Goal: Task Accomplishment & Management: Manage account settings

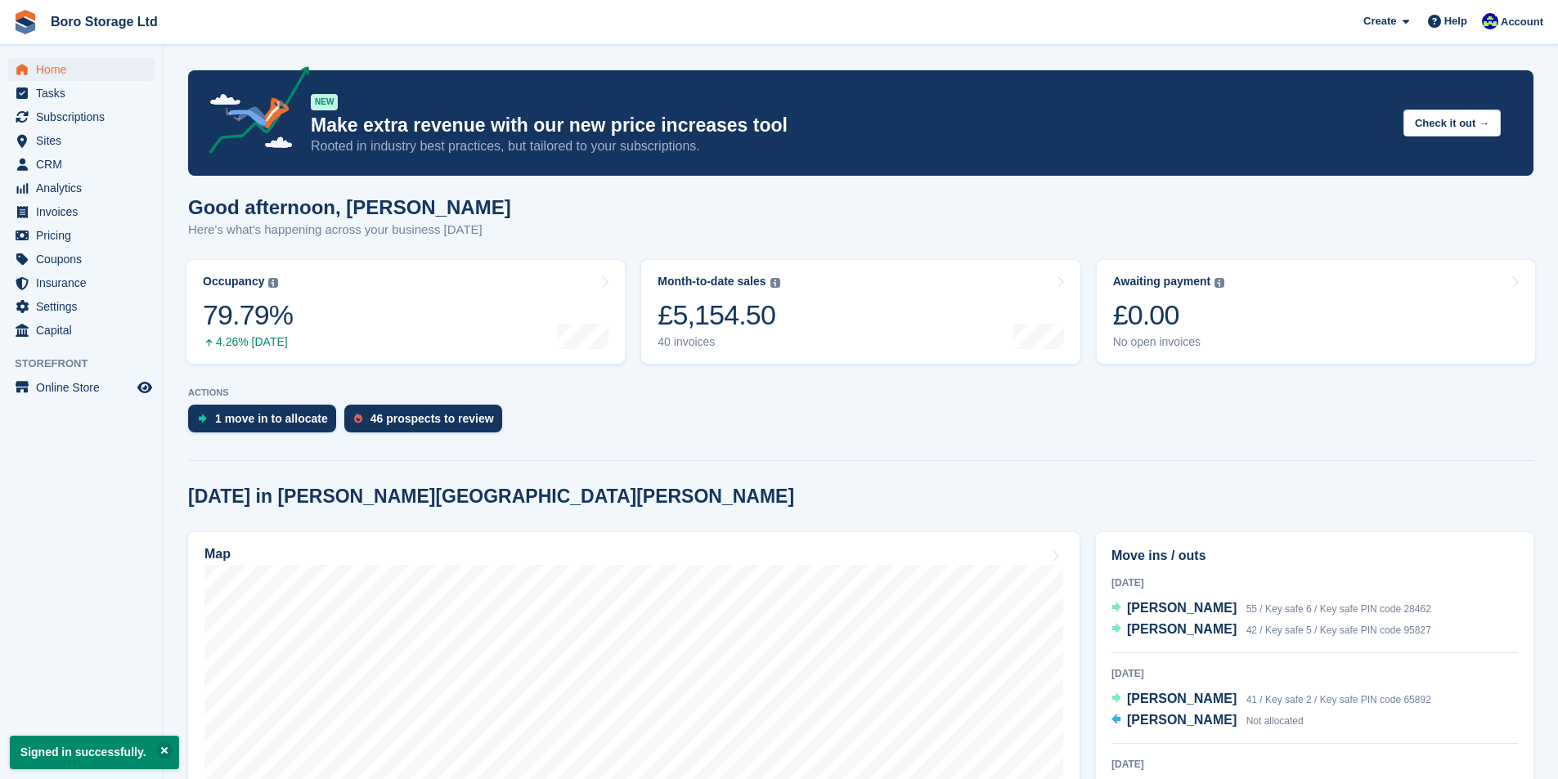
scroll to position [82, 0]
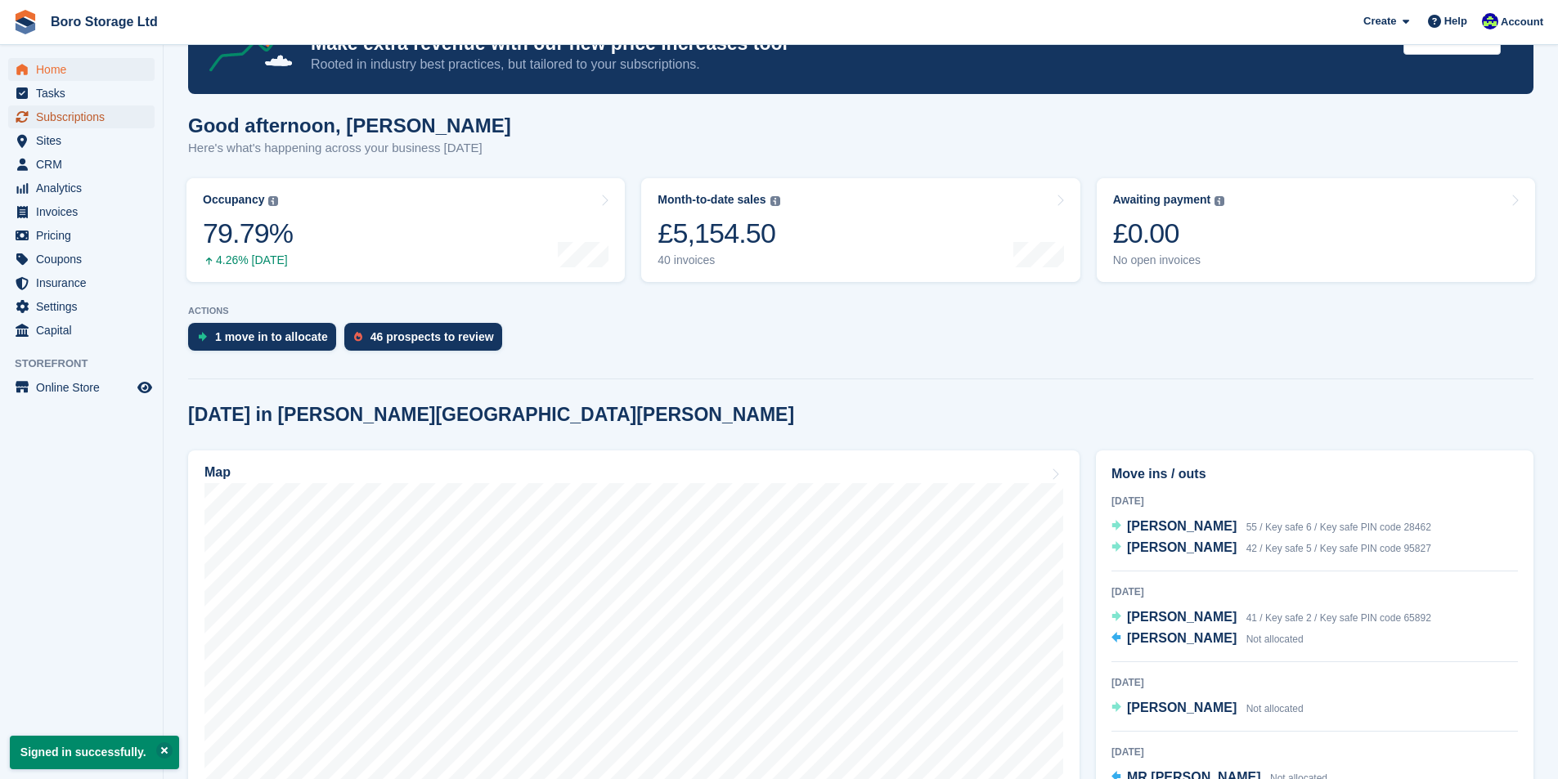
click at [73, 120] on span "Subscriptions" at bounding box center [85, 117] width 98 height 23
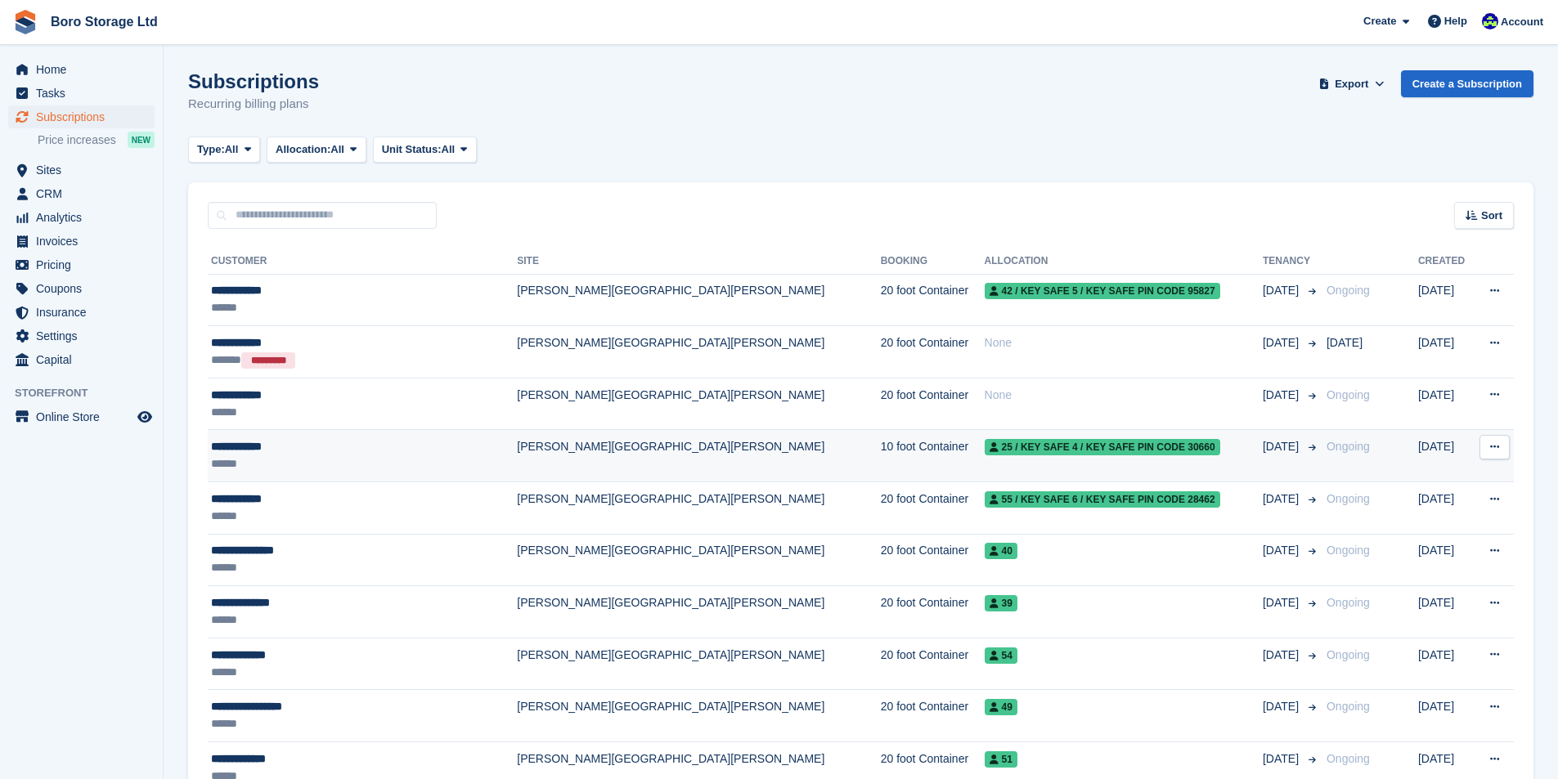
click at [1064, 448] on div "25 / Key safe 4 / Key safe PIN code 30660" at bounding box center [1124, 446] width 278 height 17
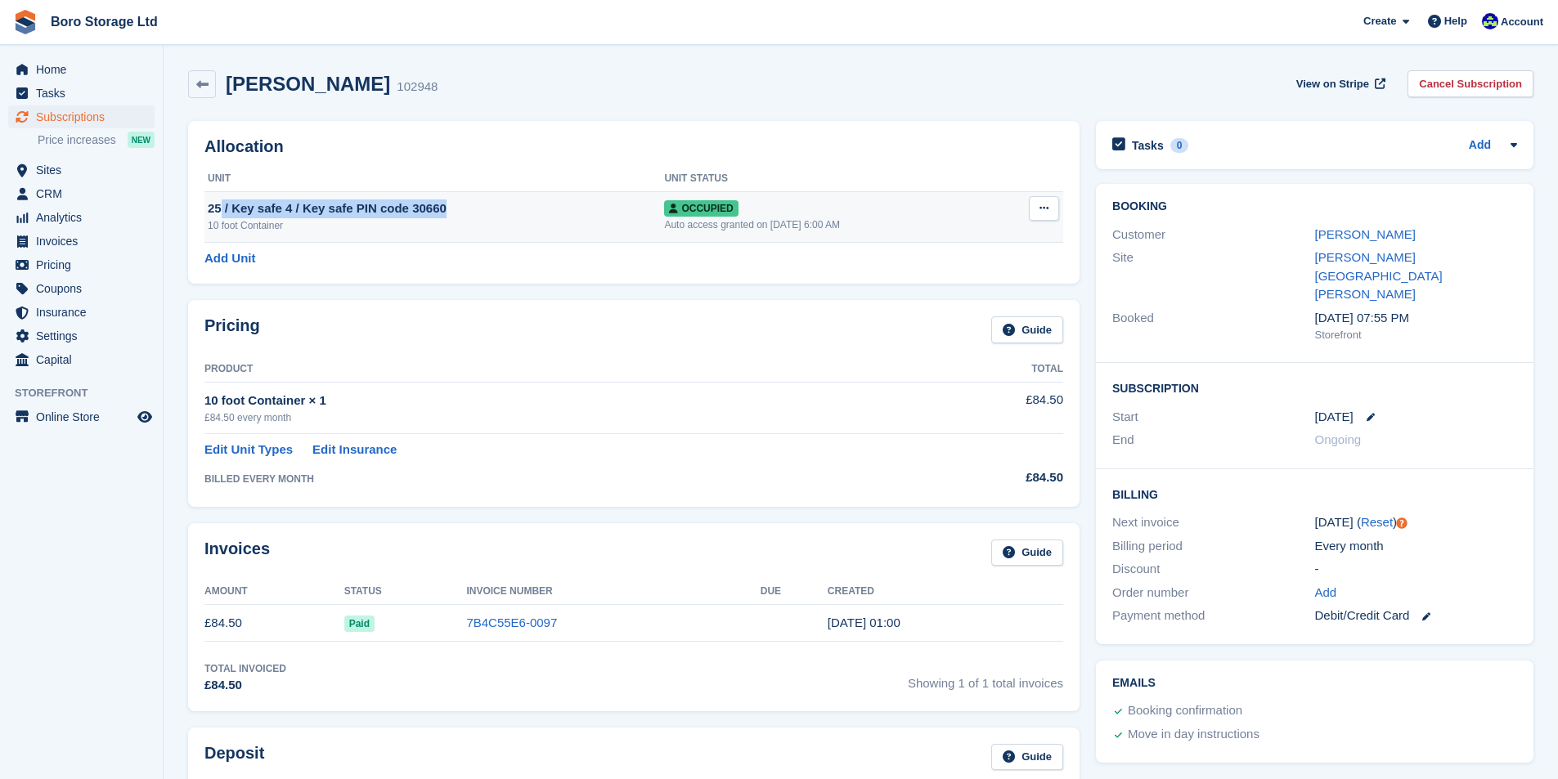
drag, startPoint x: 445, startPoint y: 207, endPoint x: 222, endPoint y: 212, distance: 223.3
click at [222, 212] on div "25 / Key safe 4 / Key safe PIN code 30660" at bounding box center [436, 209] width 456 height 19
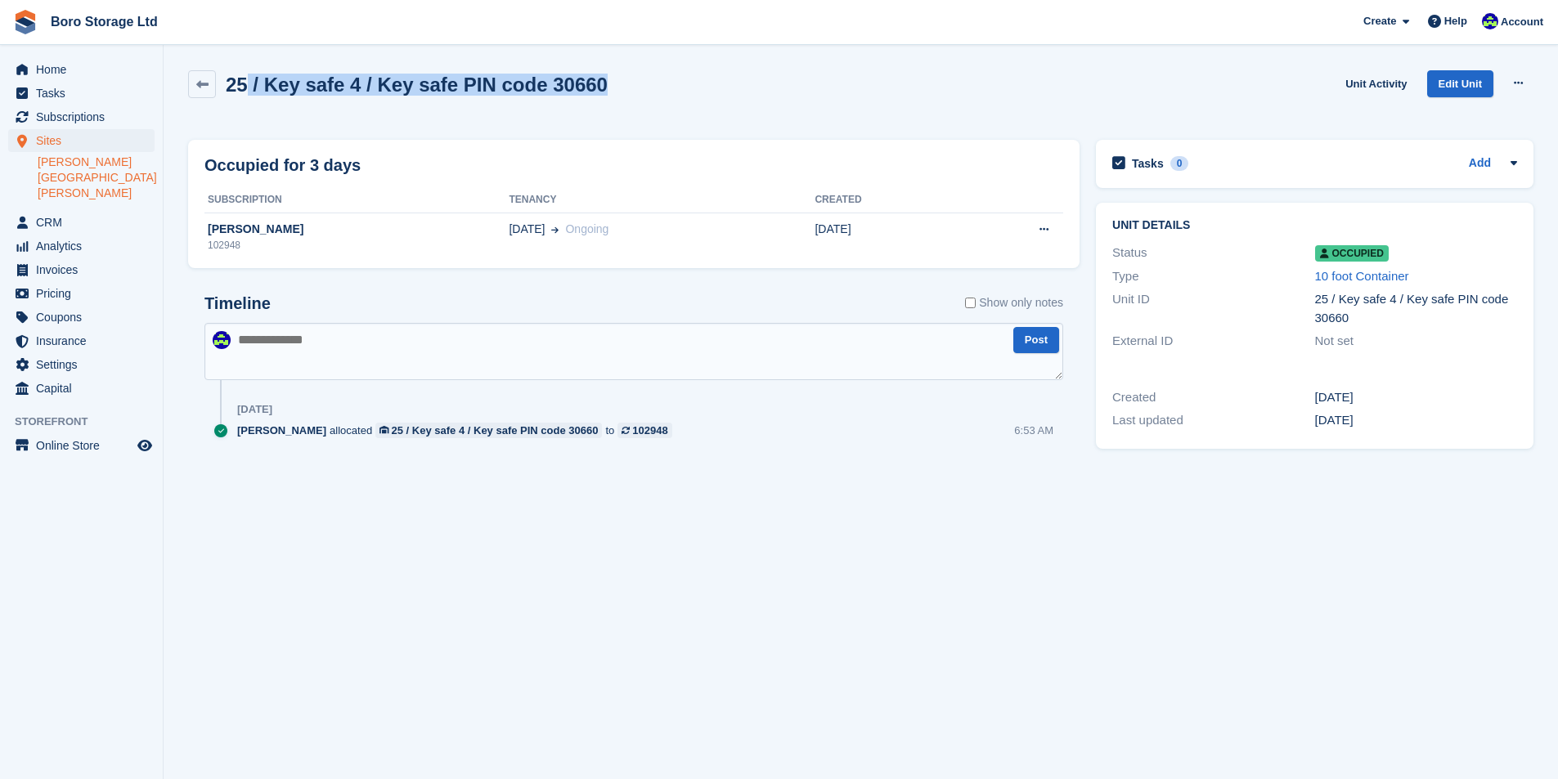
drag, startPoint x: 594, startPoint y: 88, endPoint x: 248, endPoint y: 100, distance: 346.2
click at [248, 100] on div "25 / Key safe 4 / Key safe PIN code 30660 Unit Activity Edit Unit Overlock Repo…" at bounding box center [860, 93] width 1345 height 47
copy h2 "/ Key safe 4 / Key safe PIN code 30660"
click at [79, 115] on span "Subscriptions" at bounding box center [85, 117] width 98 height 23
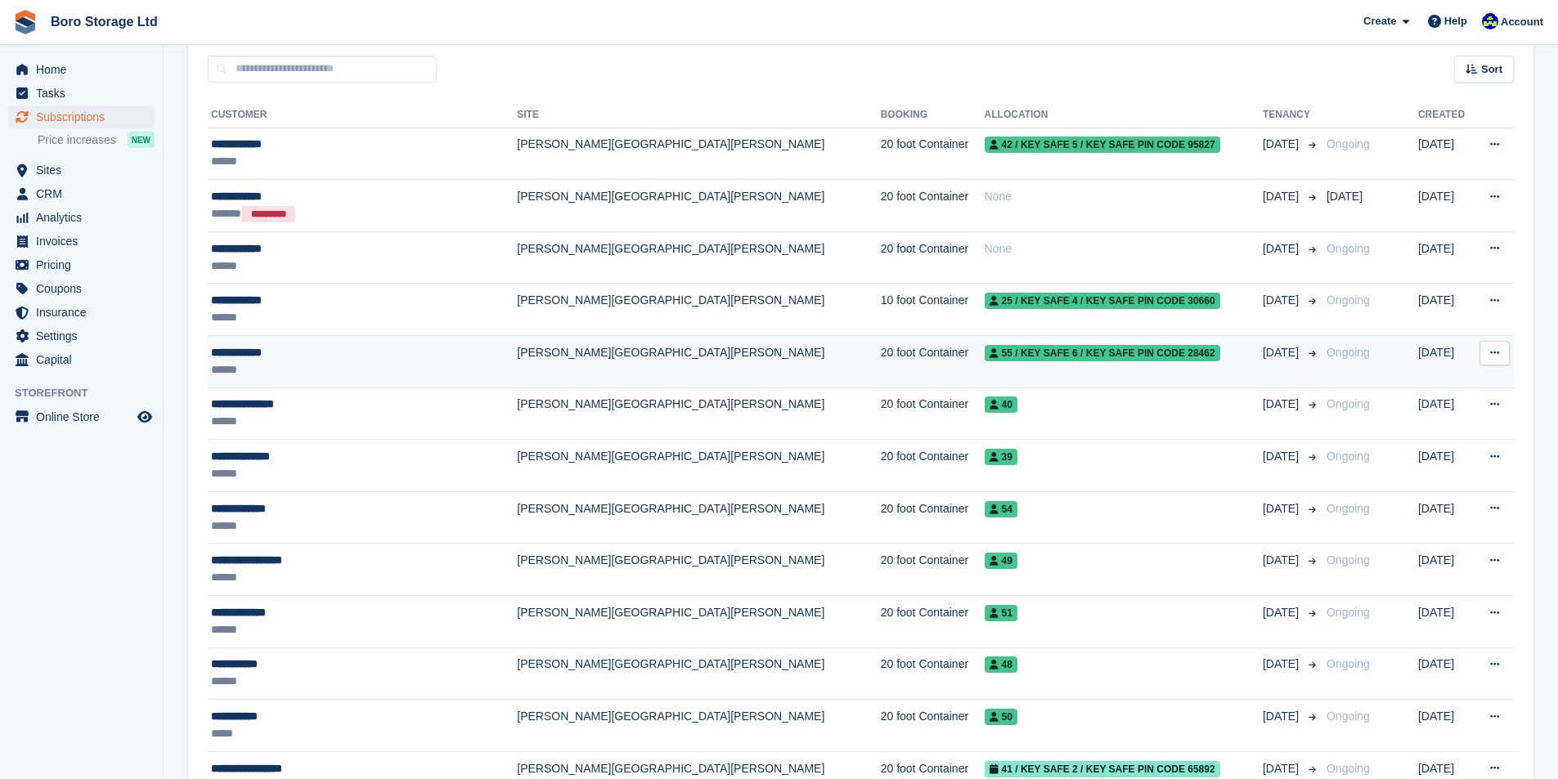
scroll to position [132, 0]
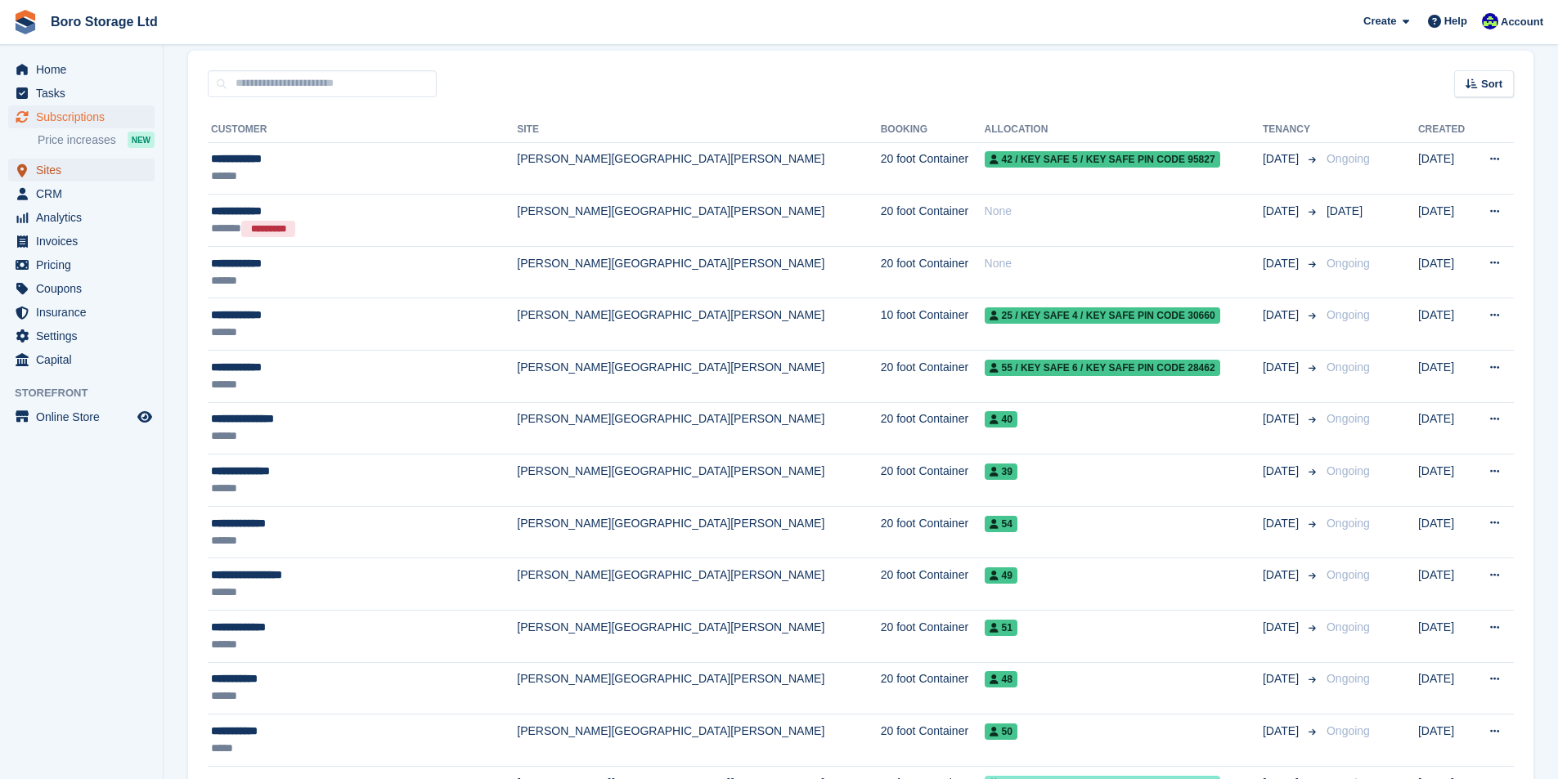
click at [72, 166] on span "Sites" at bounding box center [85, 170] width 98 height 23
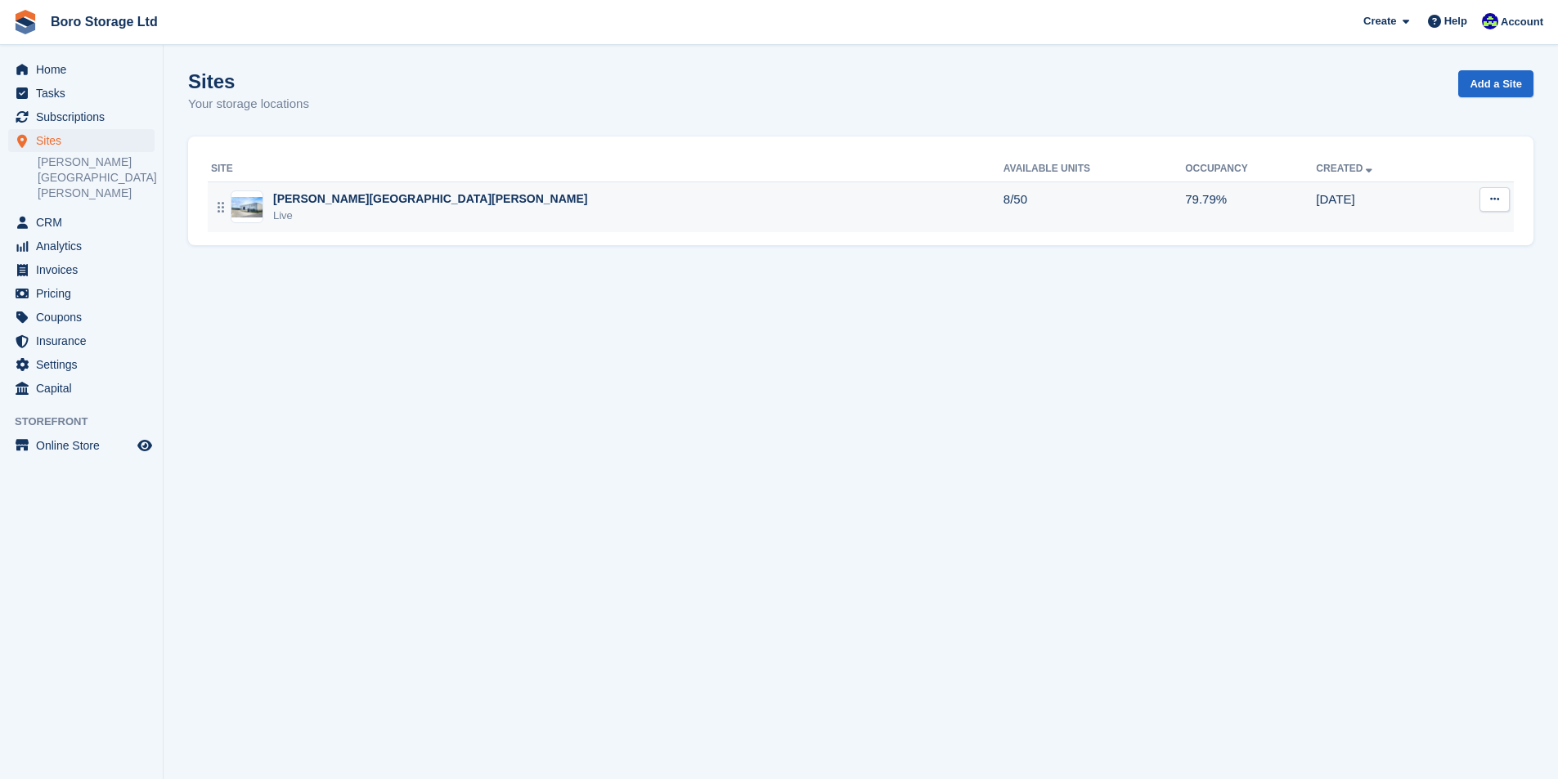
click at [353, 208] on div "[PERSON_NAME][GEOGRAPHIC_DATA][PERSON_NAME]" at bounding box center [430, 199] width 315 height 17
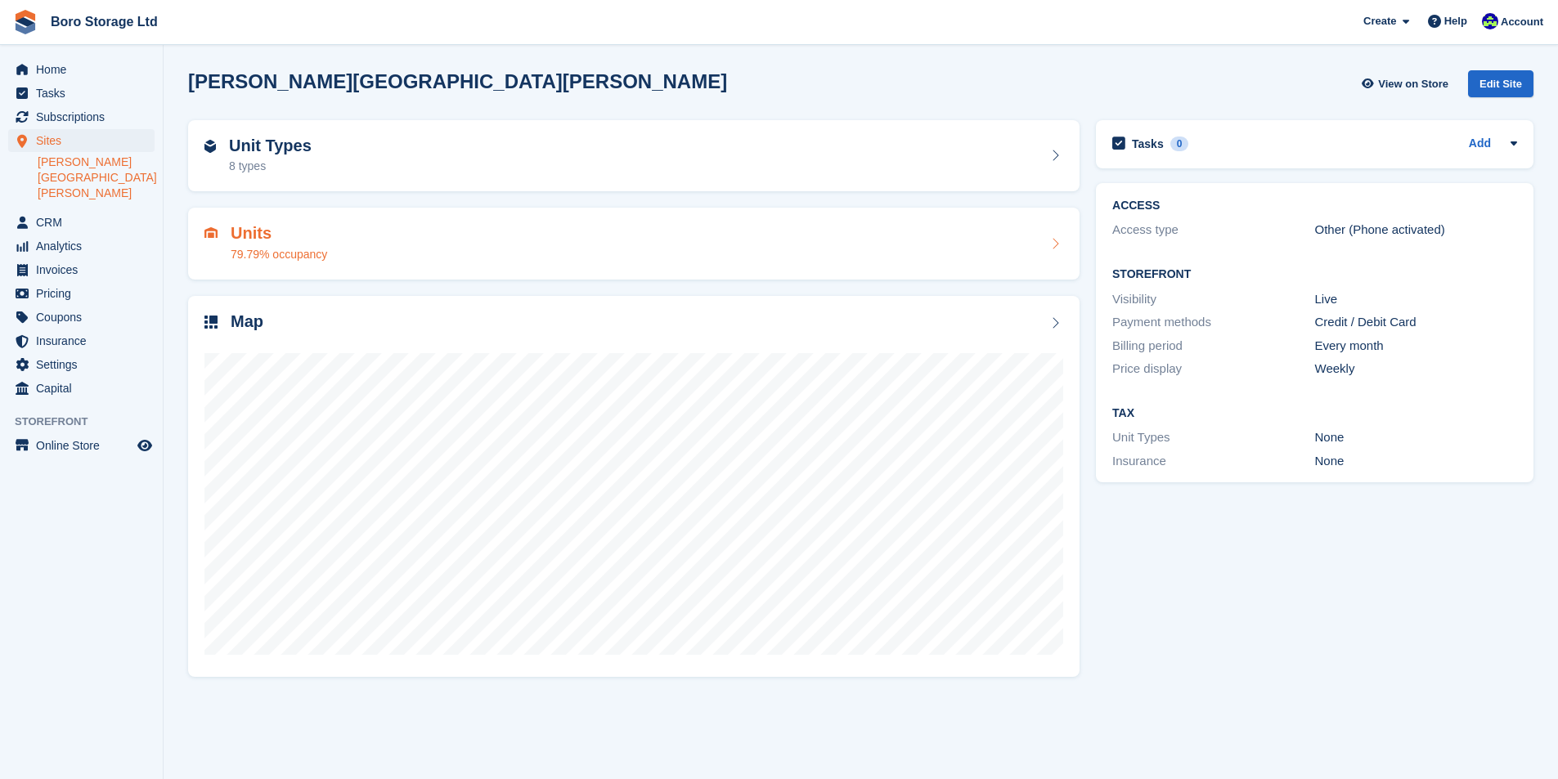
click at [545, 249] on div "Units 79.79% occupancy" at bounding box center [633, 243] width 859 height 39
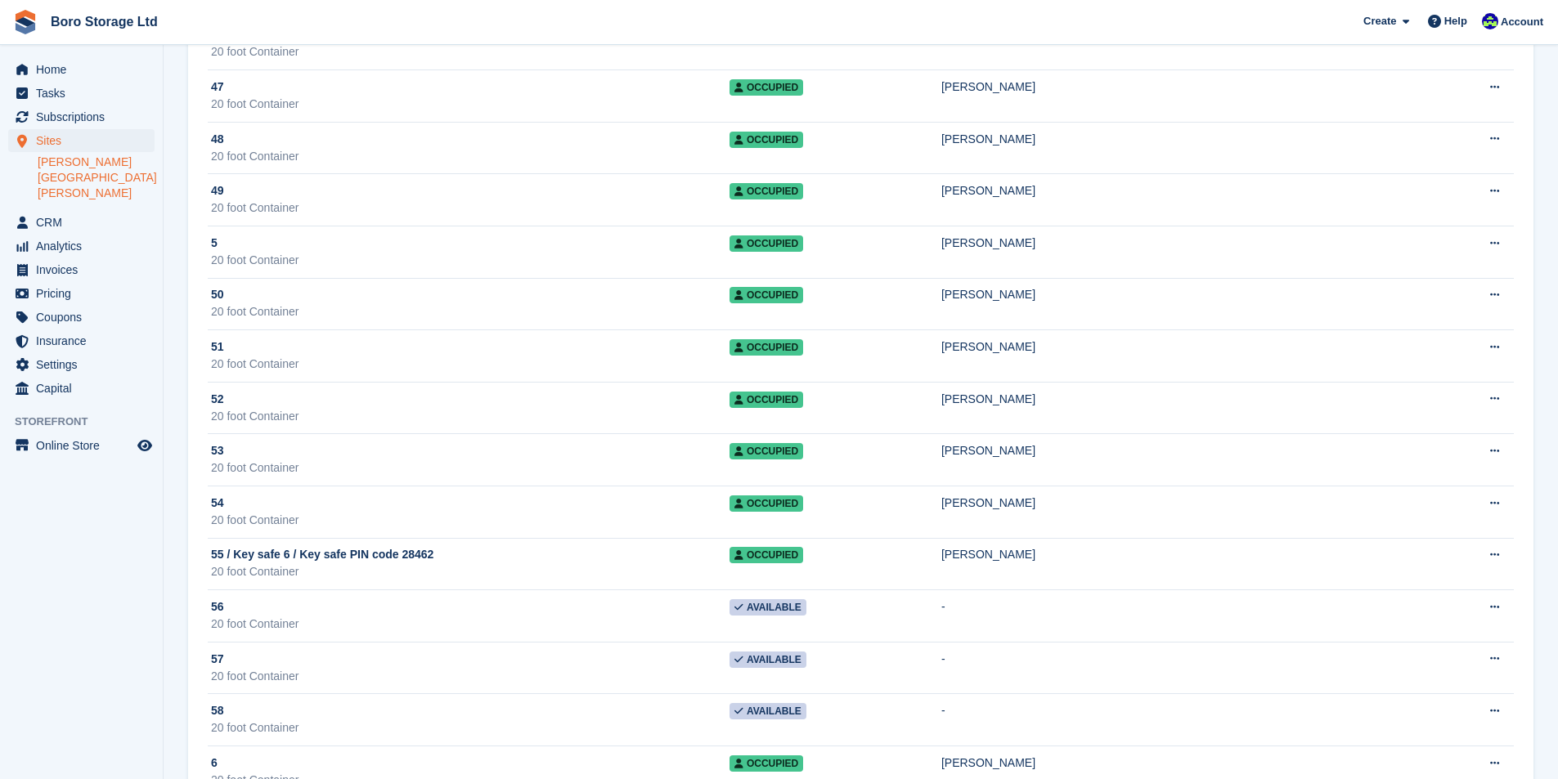
scroll to position [1881, 0]
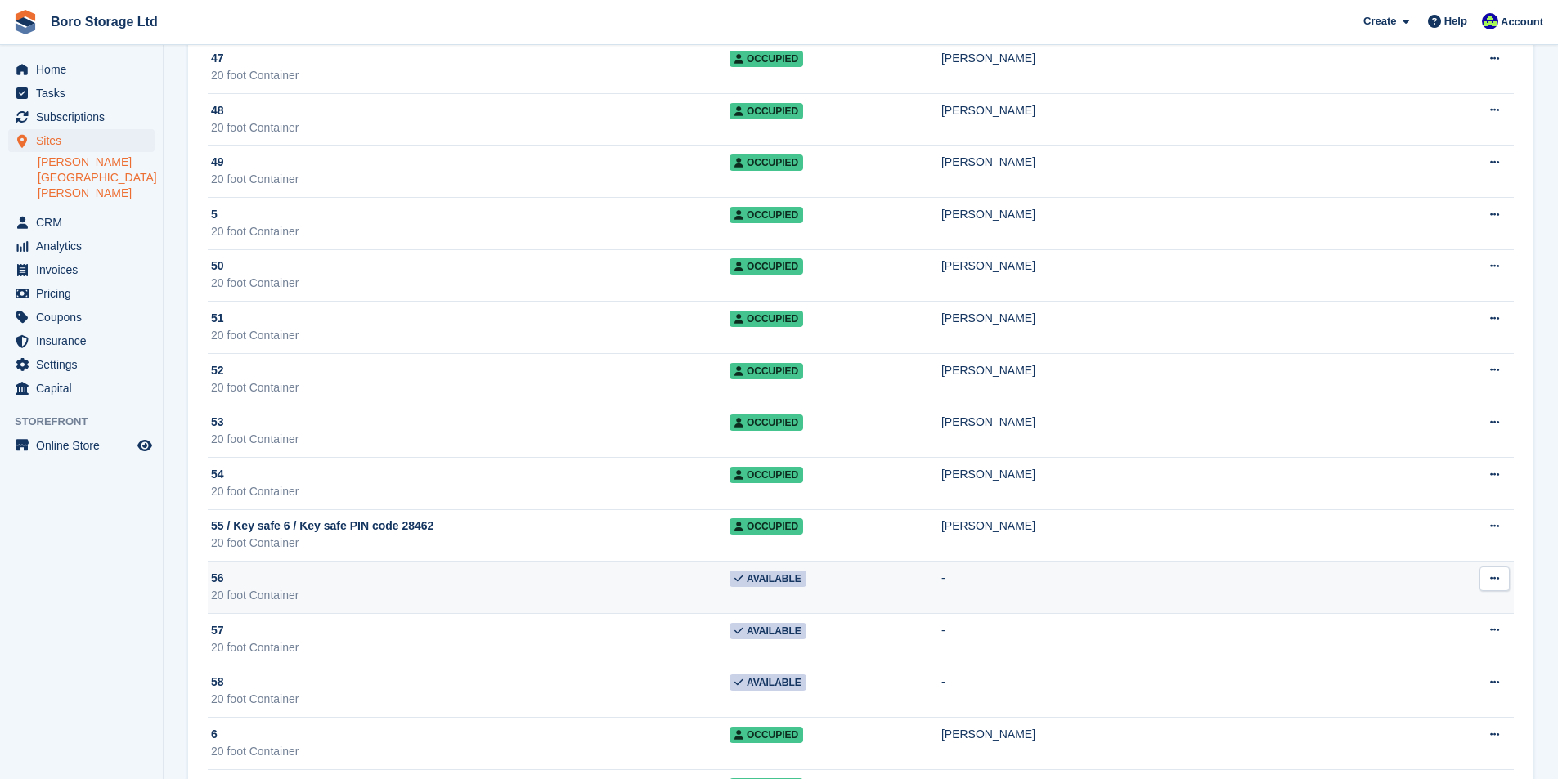
click at [708, 570] on div "56" at bounding box center [470, 578] width 519 height 17
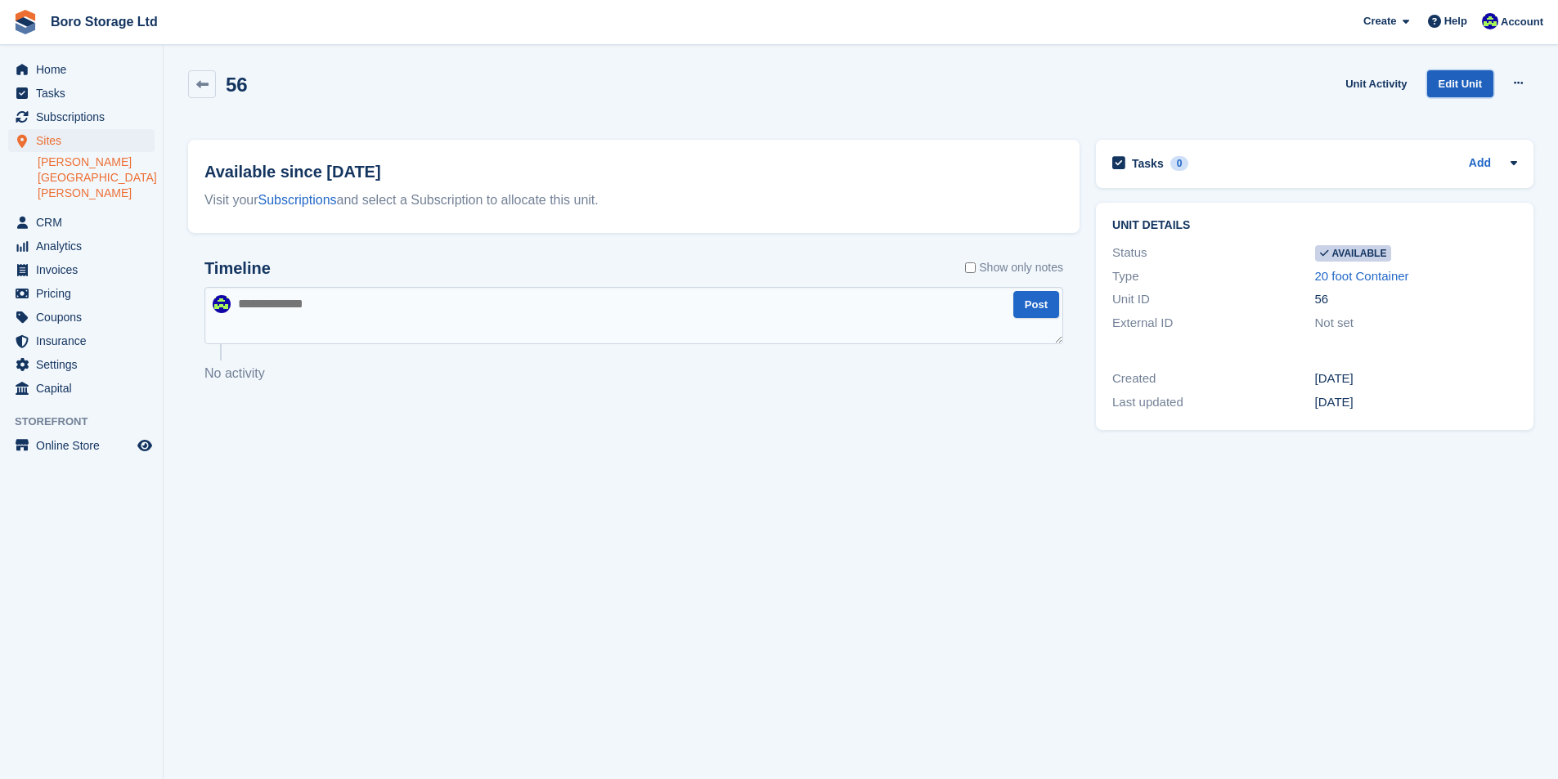
click at [1440, 80] on link "Edit Unit" at bounding box center [1460, 83] width 66 height 27
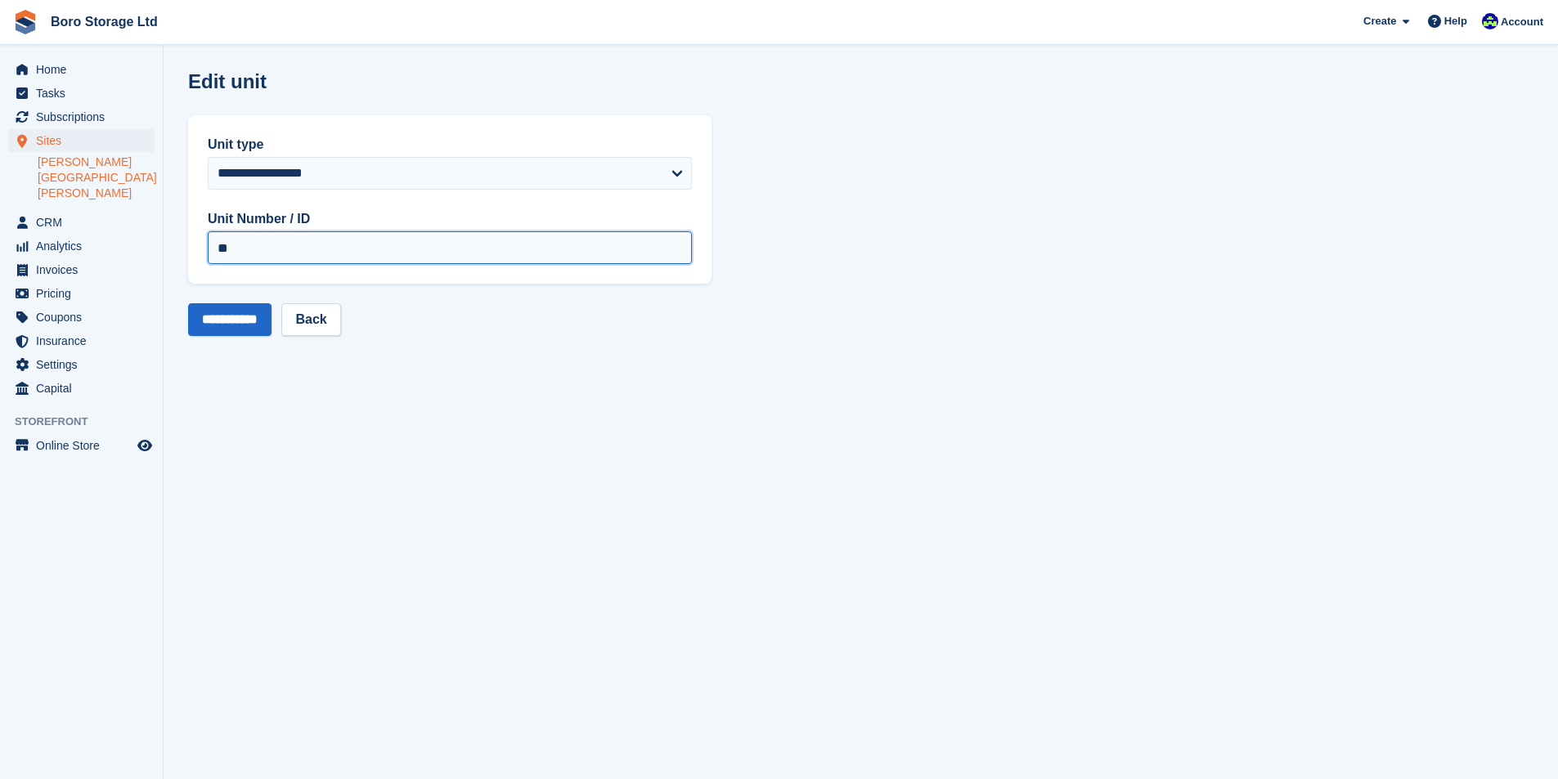
click at [376, 248] on input "**" at bounding box center [450, 247] width 484 height 33
paste input "**********"
type input "**********"
click at [238, 316] on input "**********" at bounding box center [229, 319] width 83 height 33
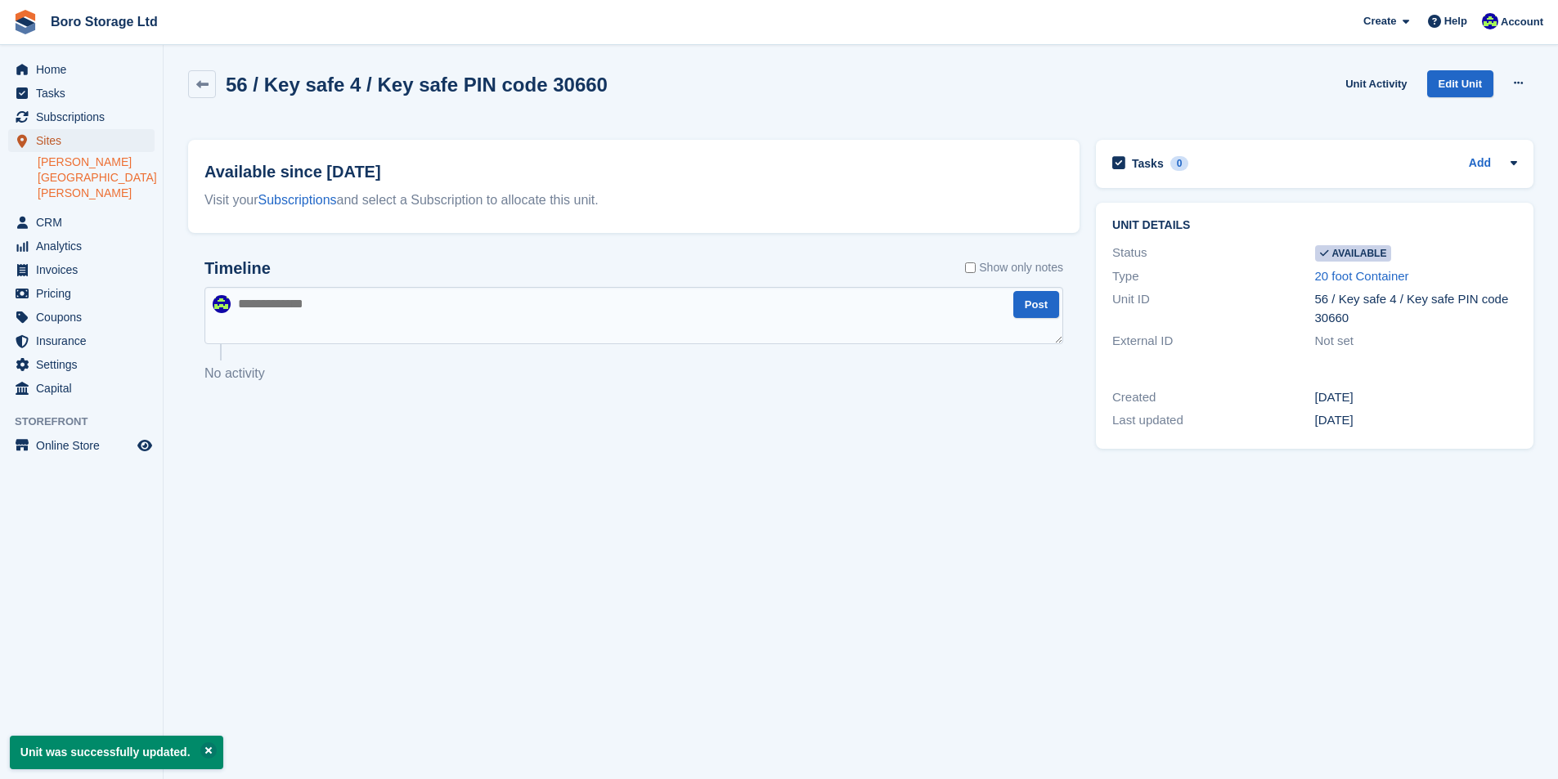
click at [49, 142] on span "Sites" at bounding box center [85, 140] width 98 height 23
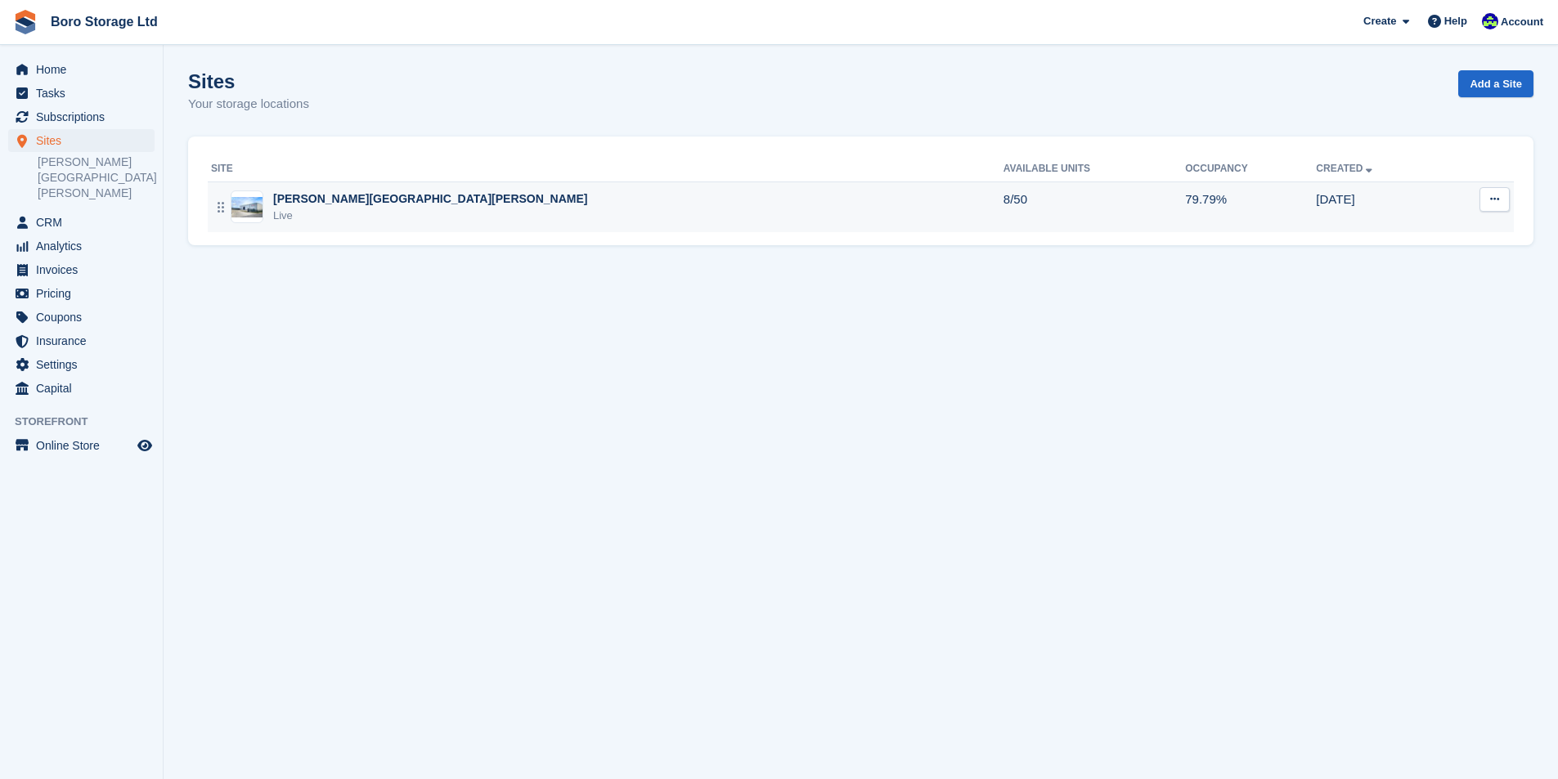
click at [292, 204] on div "[PERSON_NAME][GEOGRAPHIC_DATA][PERSON_NAME]" at bounding box center [430, 199] width 315 height 17
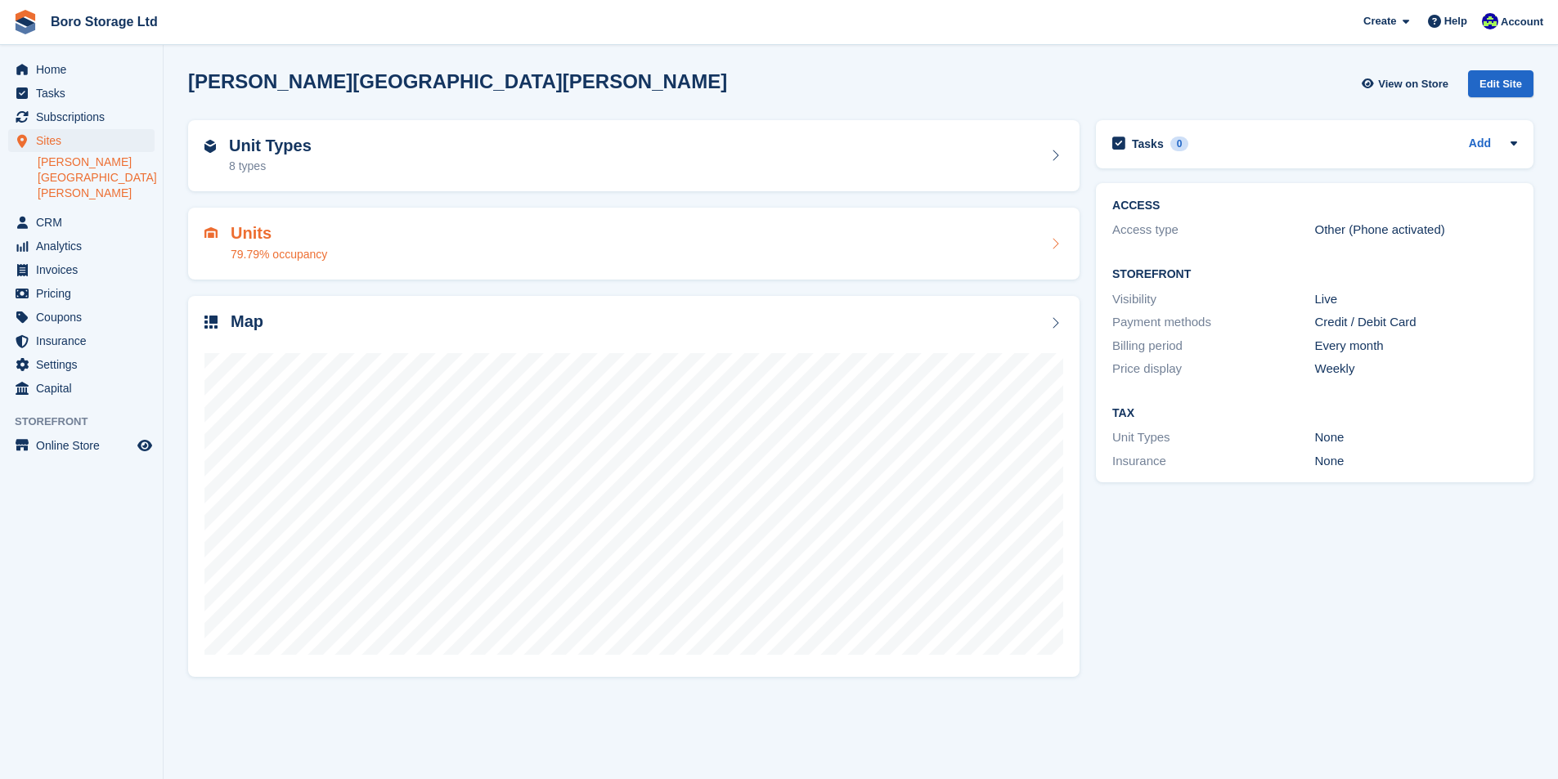
click at [302, 235] on h2 "Units" at bounding box center [279, 233] width 97 height 19
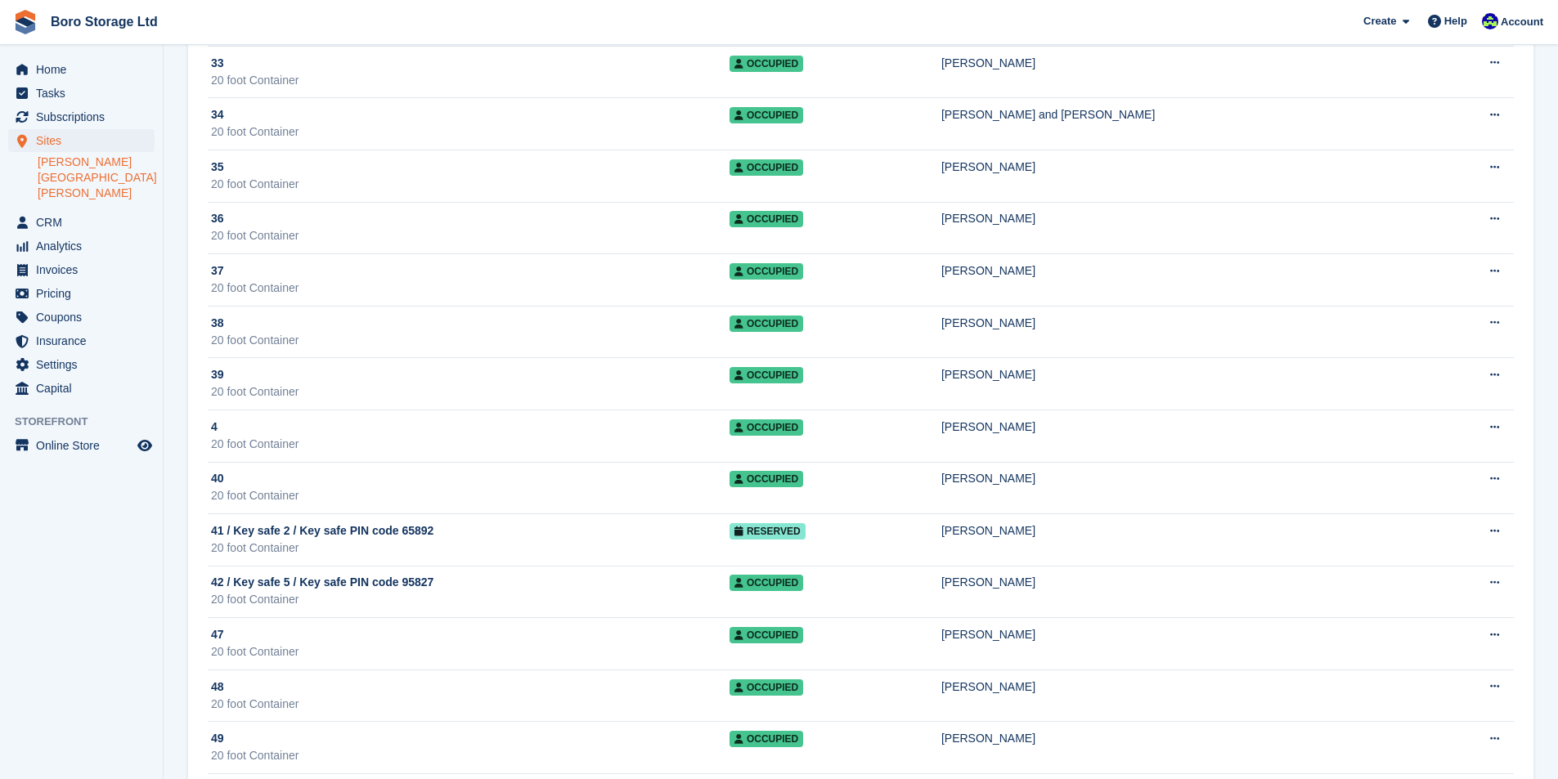
scroll to position [1309, 0]
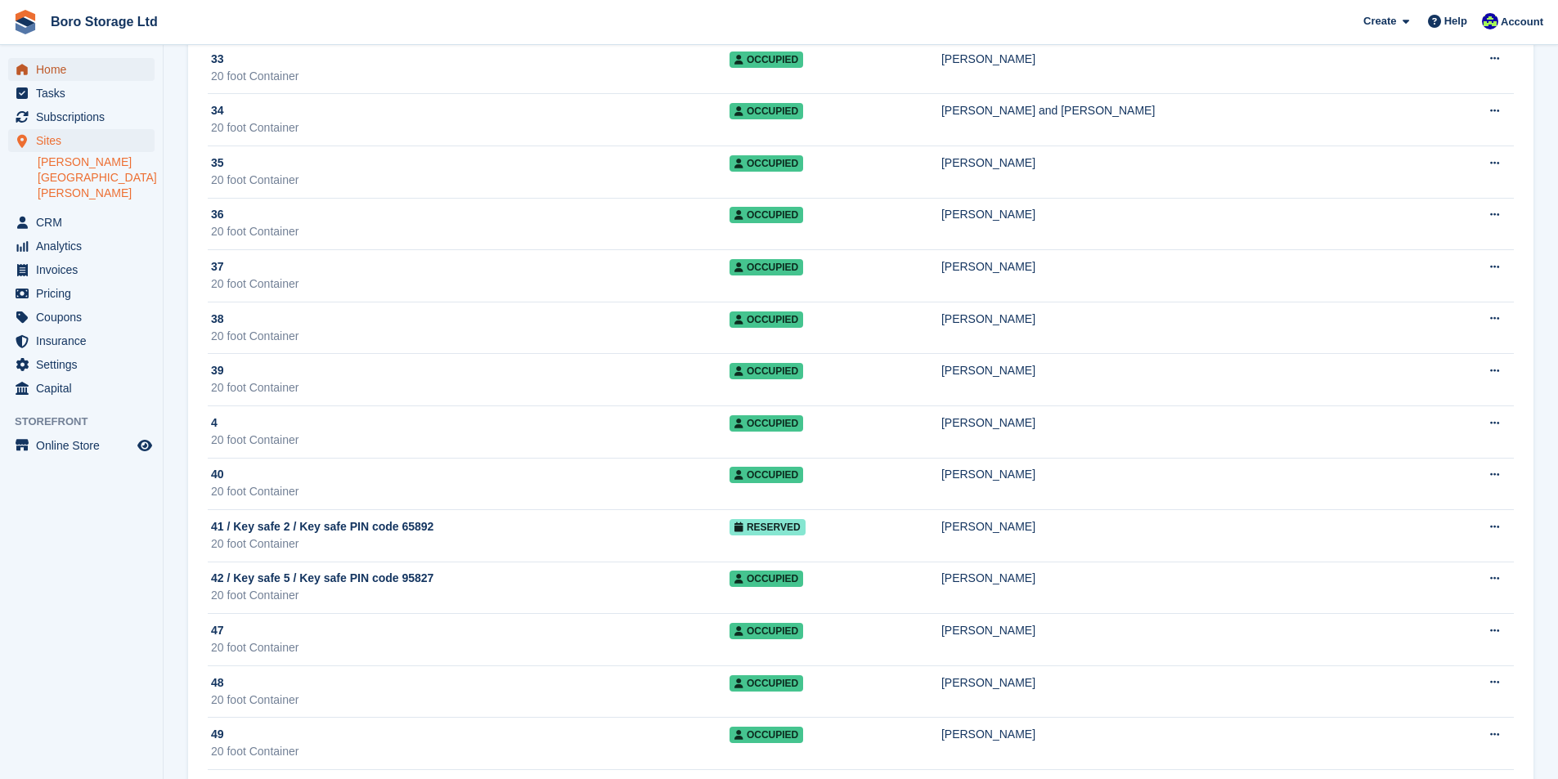
click at [62, 74] on span "Home" at bounding box center [85, 69] width 98 height 23
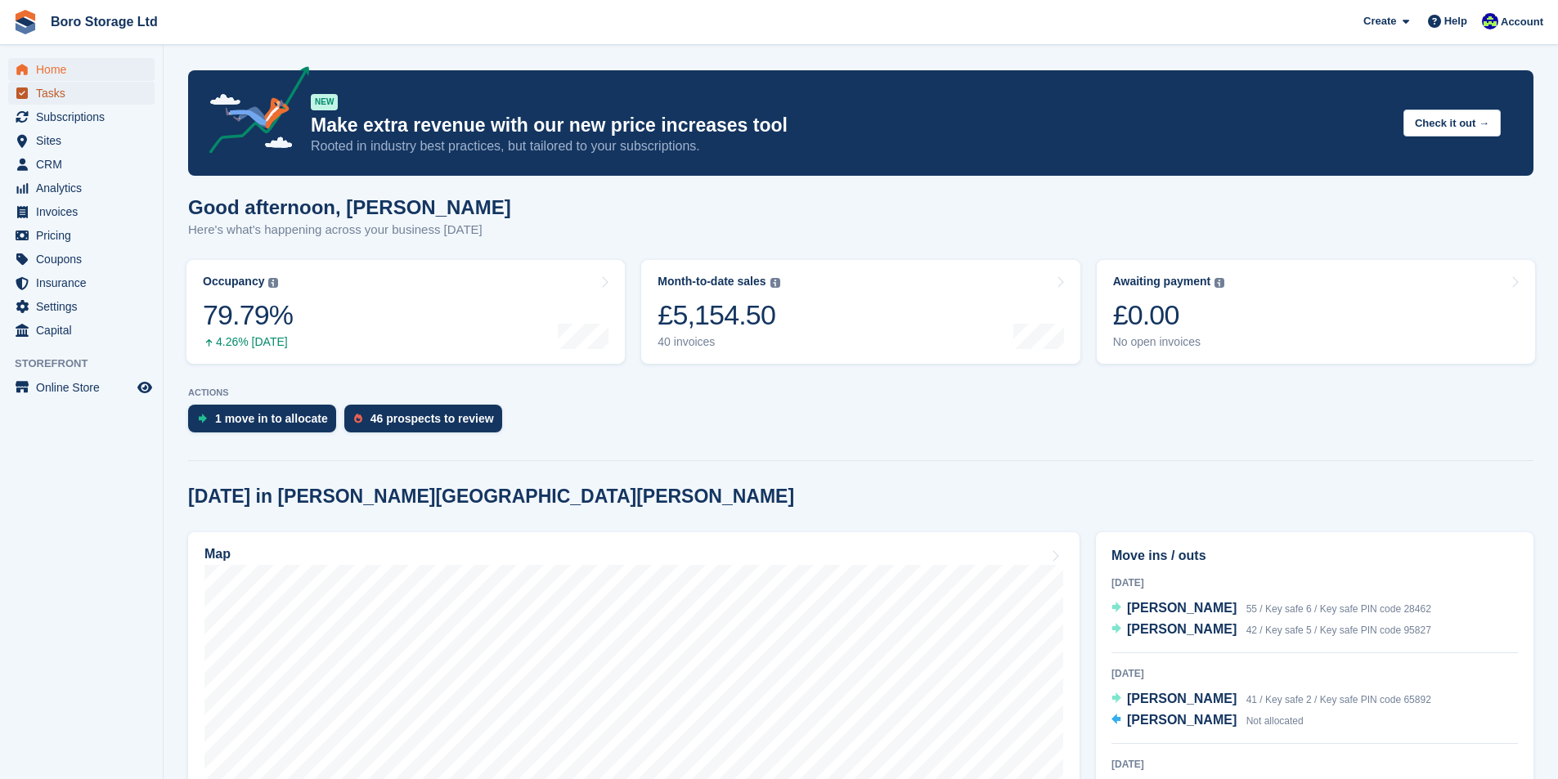
click at [56, 95] on span "Tasks" at bounding box center [85, 93] width 98 height 23
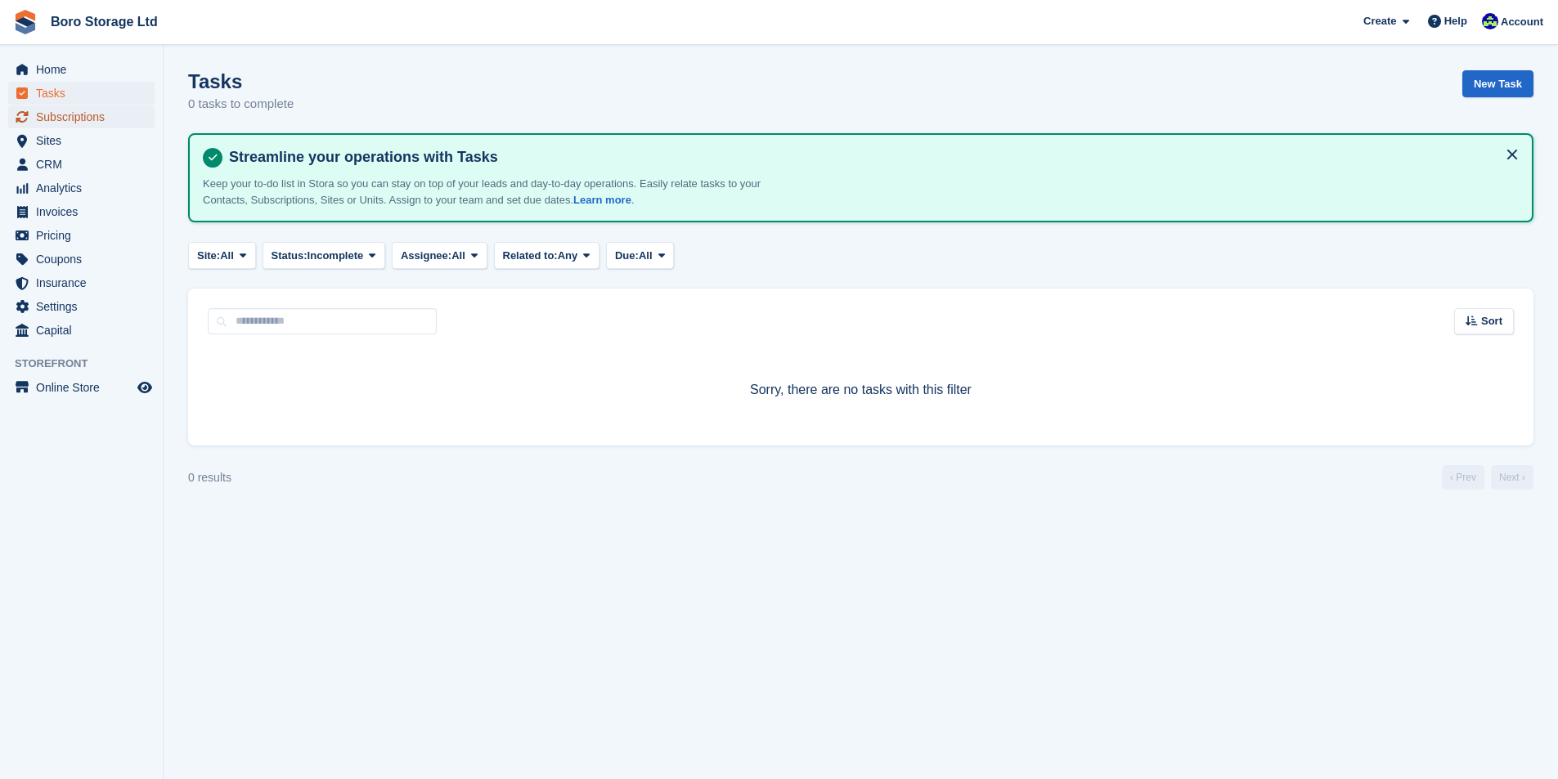
click at [65, 113] on span "Subscriptions" at bounding box center [85, 117] width 98 height 23
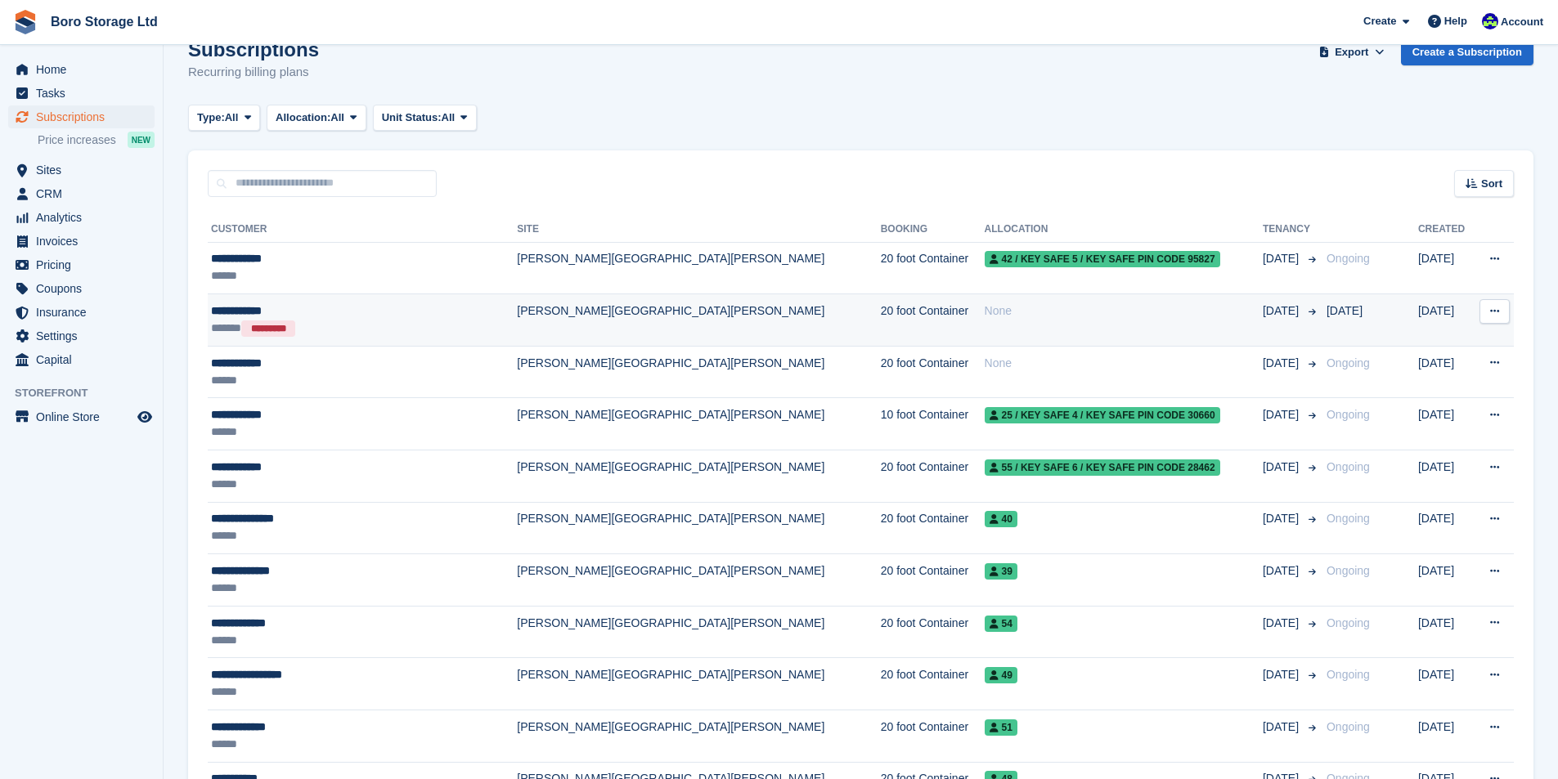
scroll to position [82, 0]
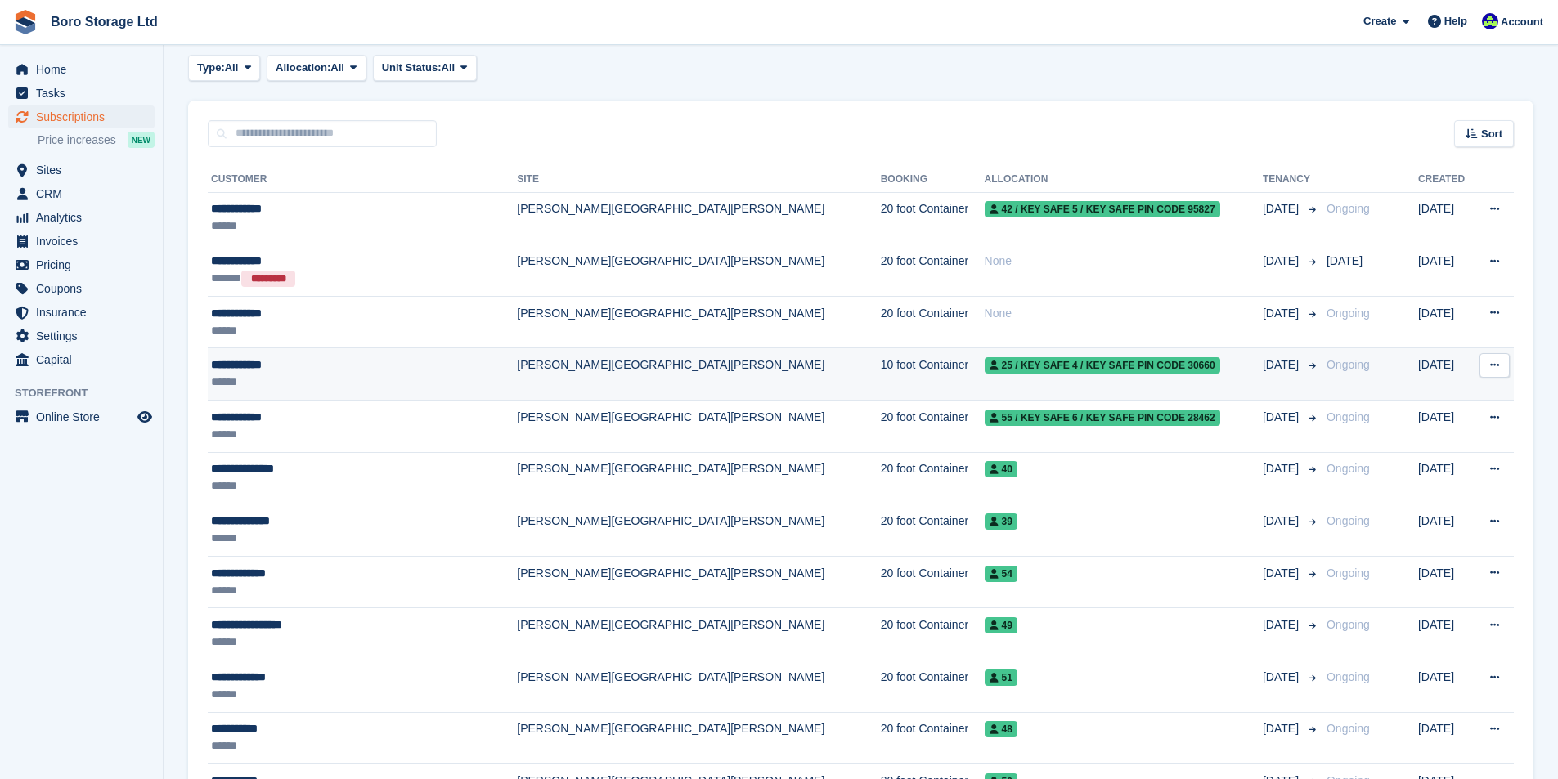
click at [1151, 379] on td "25 / Key safe 4 / Key safe PIN code 30660" at bounding box center [1124, 374] width 278 height 52
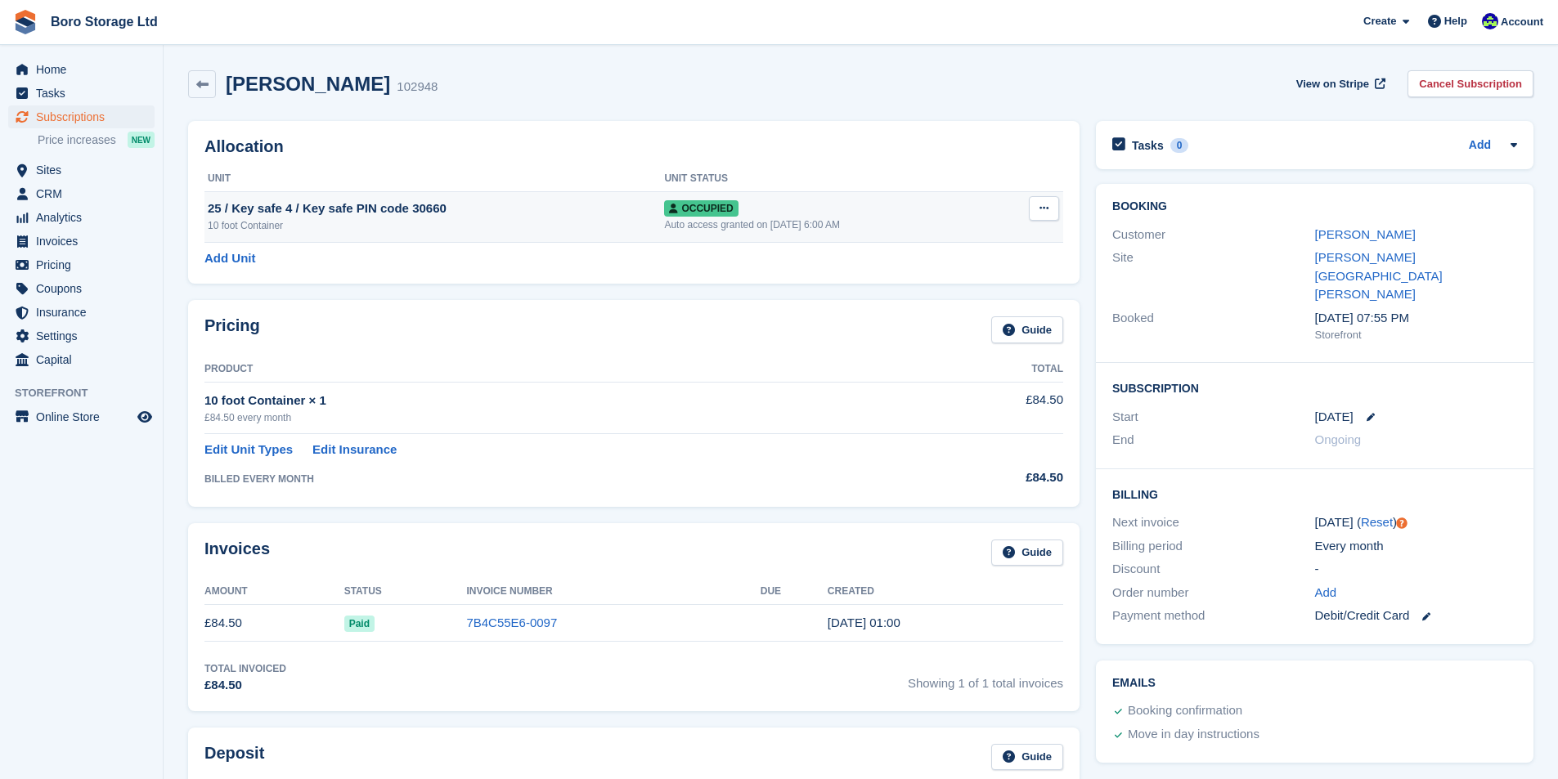
click at [1042, 211] on icon at bounding box center [1044, 208] width 9 height 11
click at [782, 295] on div "Pricing Guide Product Total 10 foot Container × 1 £84.50 every month £84.50 Edi…" at bounding box center [634, 403] width 908 height 222
click at [54, 168] on span "Sites" at bounding box center [85, 170] width 98 height 23
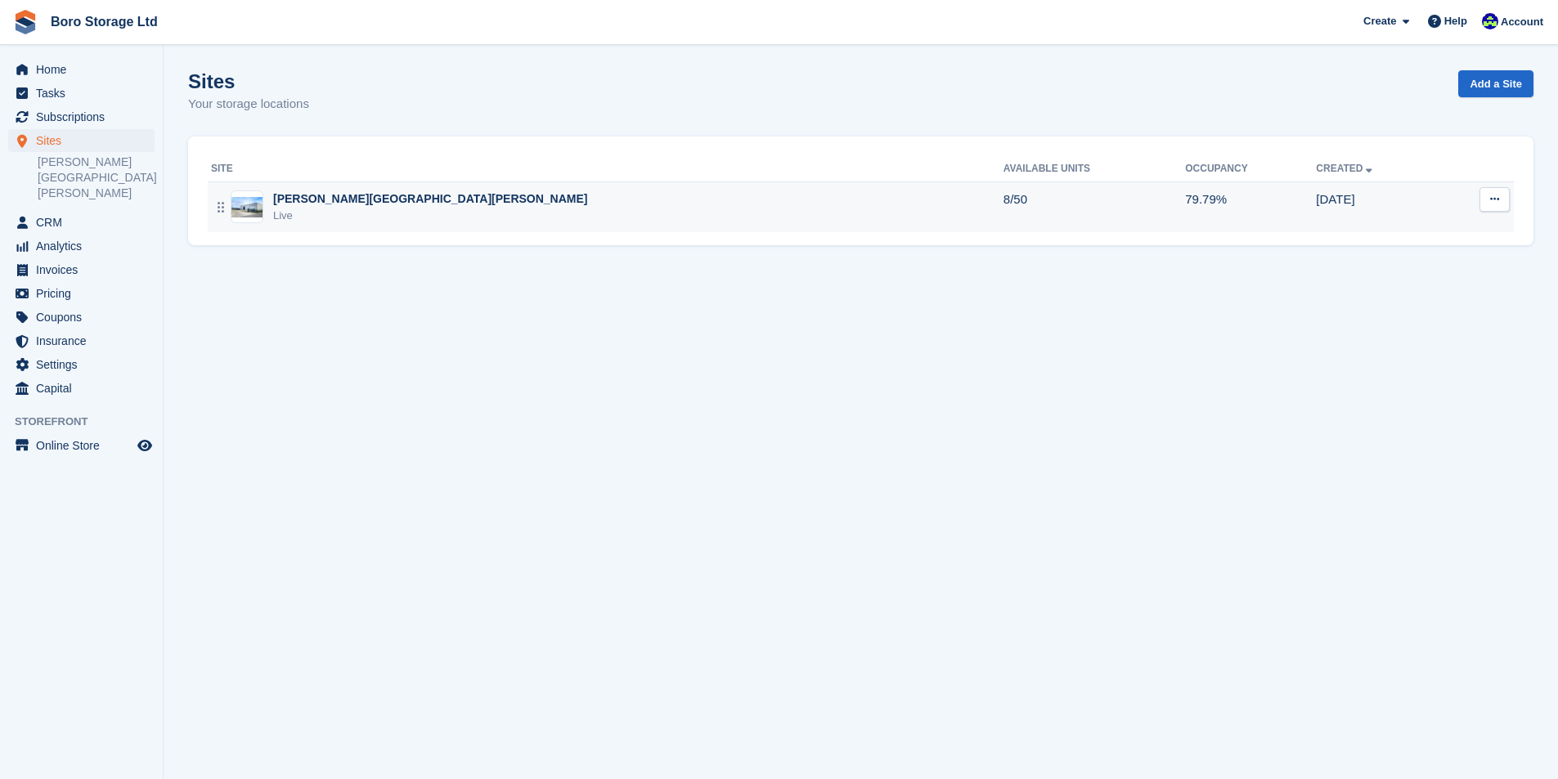
click at [294, 197] on div "[PERSON_NAME][GEOGRAPHIC_DATA][PERSON_NAME]" at bounding box center [430, 199] width 315 height 17
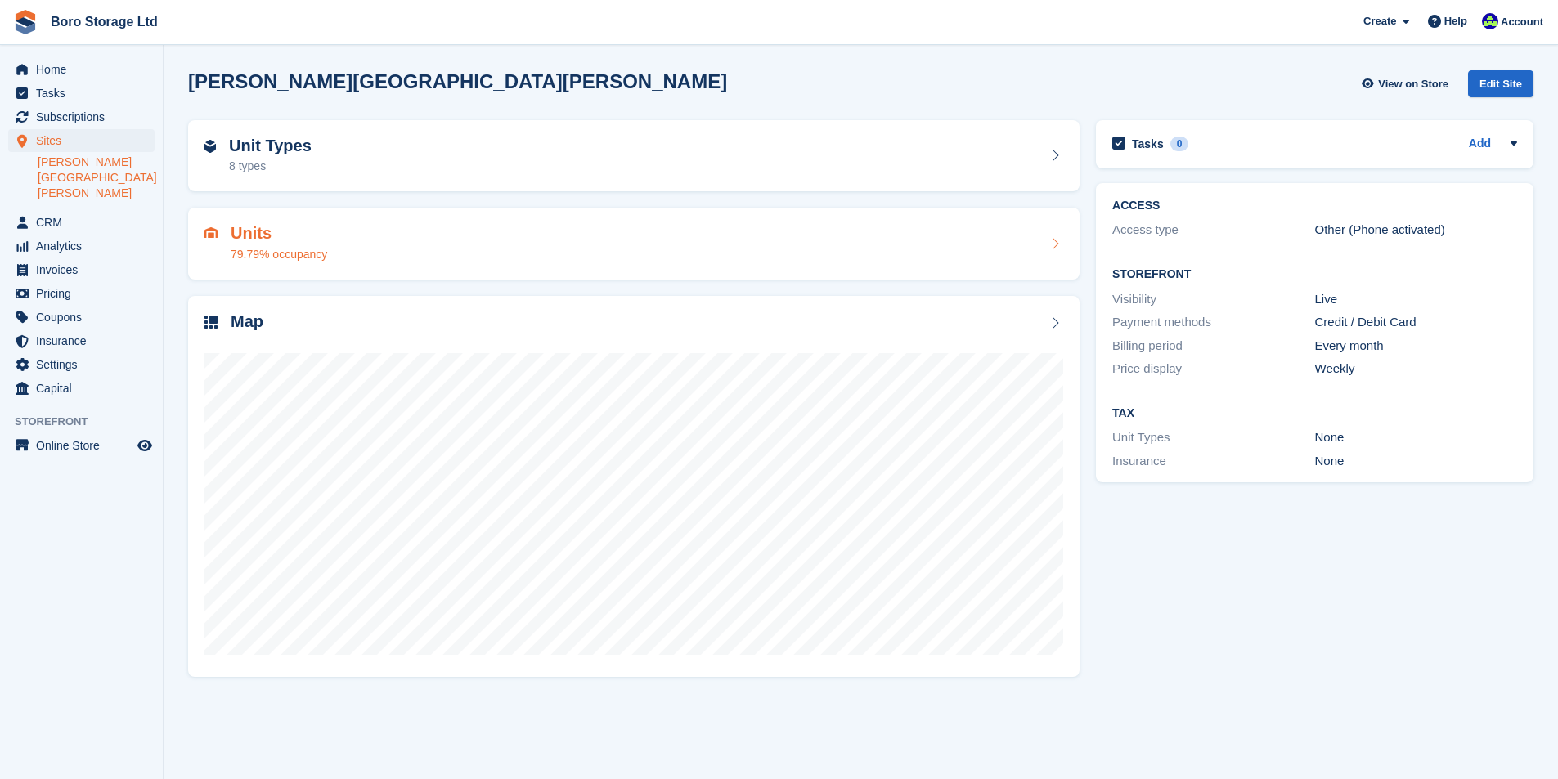
click at [297, 227] on h2 "Units" at bounding box center [279, 233] width 97 height 19
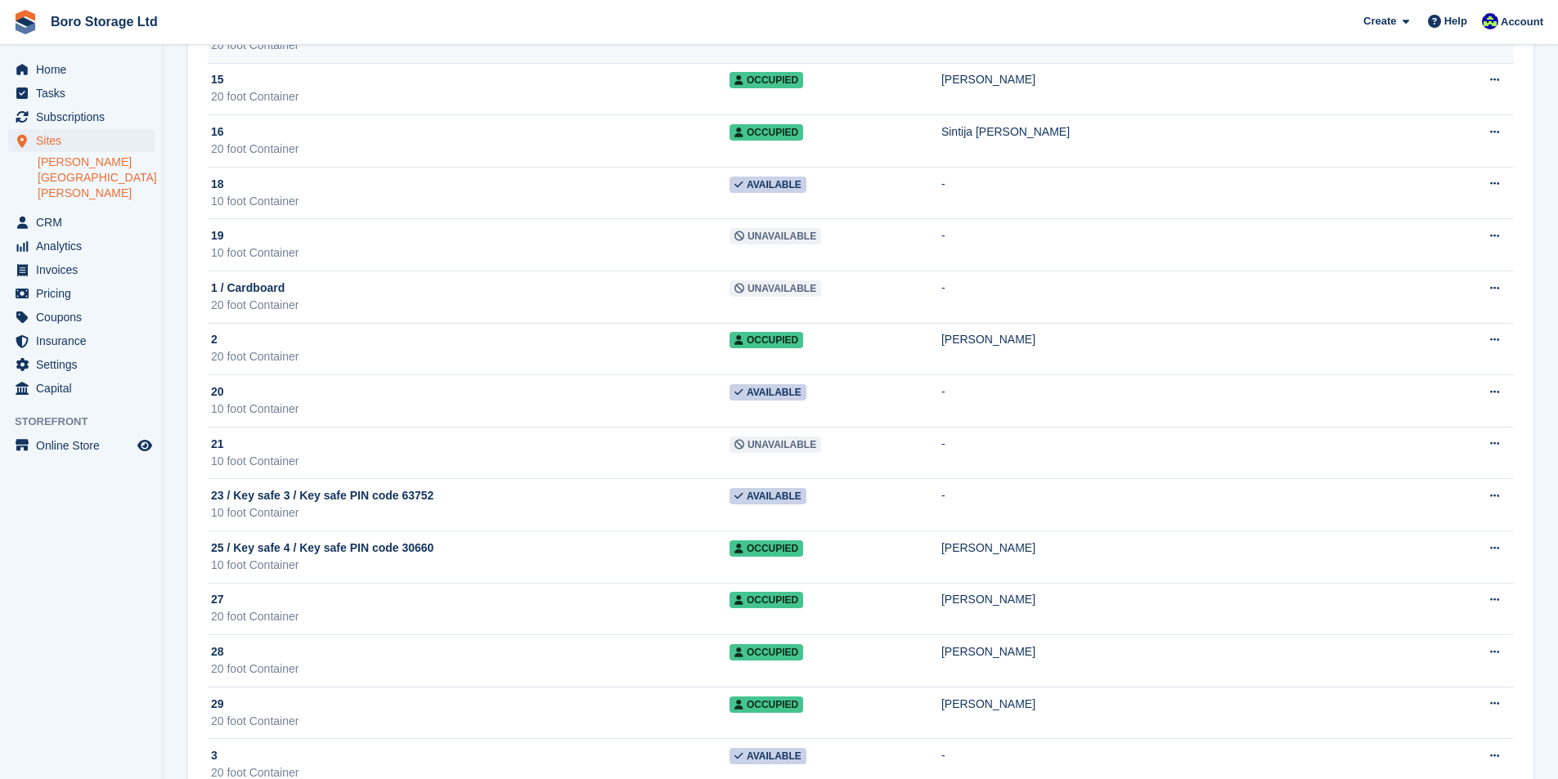
scroll to position [409, 0]
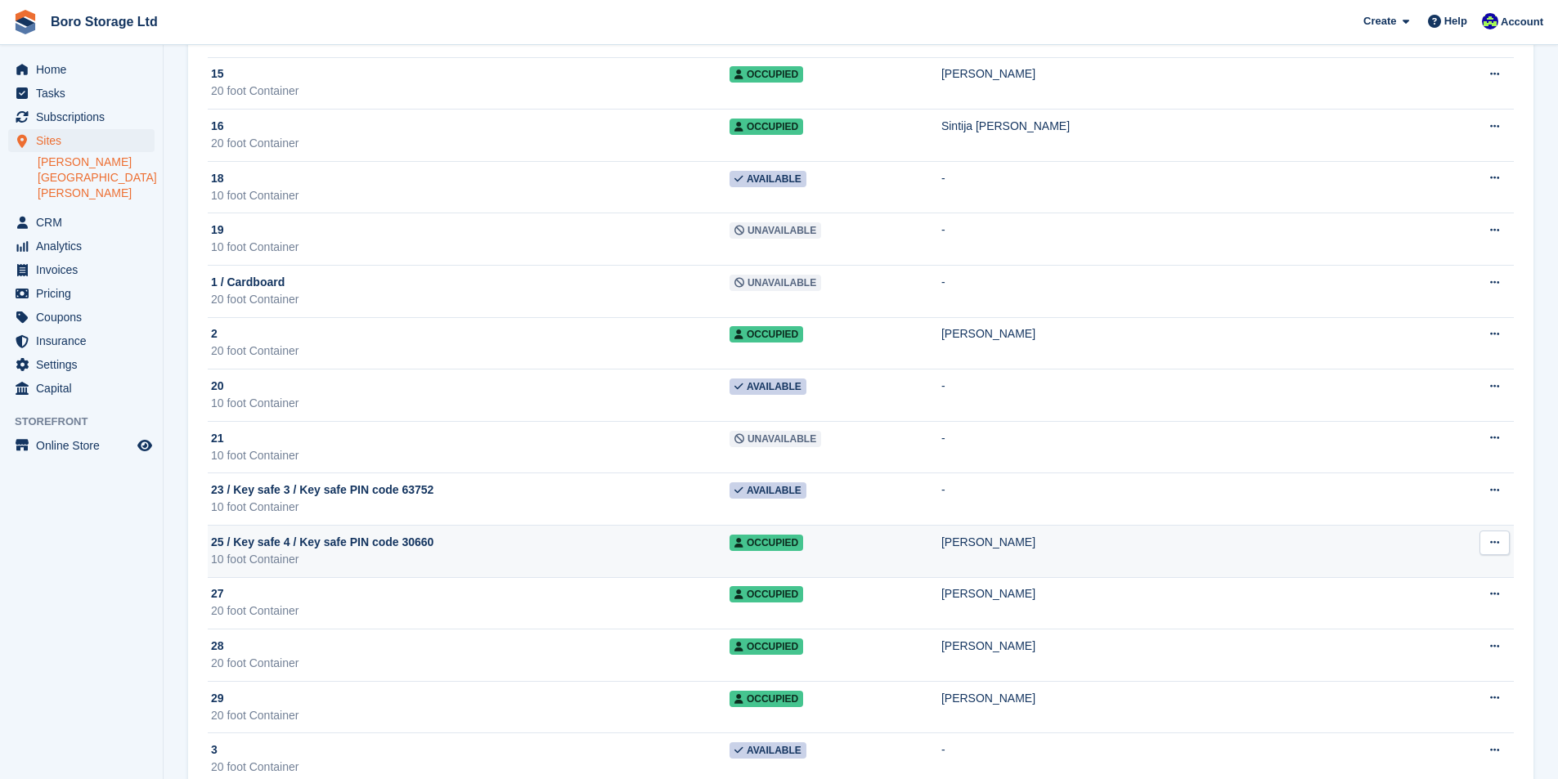
click at [537, 542] on div "25 / Key safe 4 / Key safe PIN code 30660" at bounding box center [470, 542] width 519 height 17
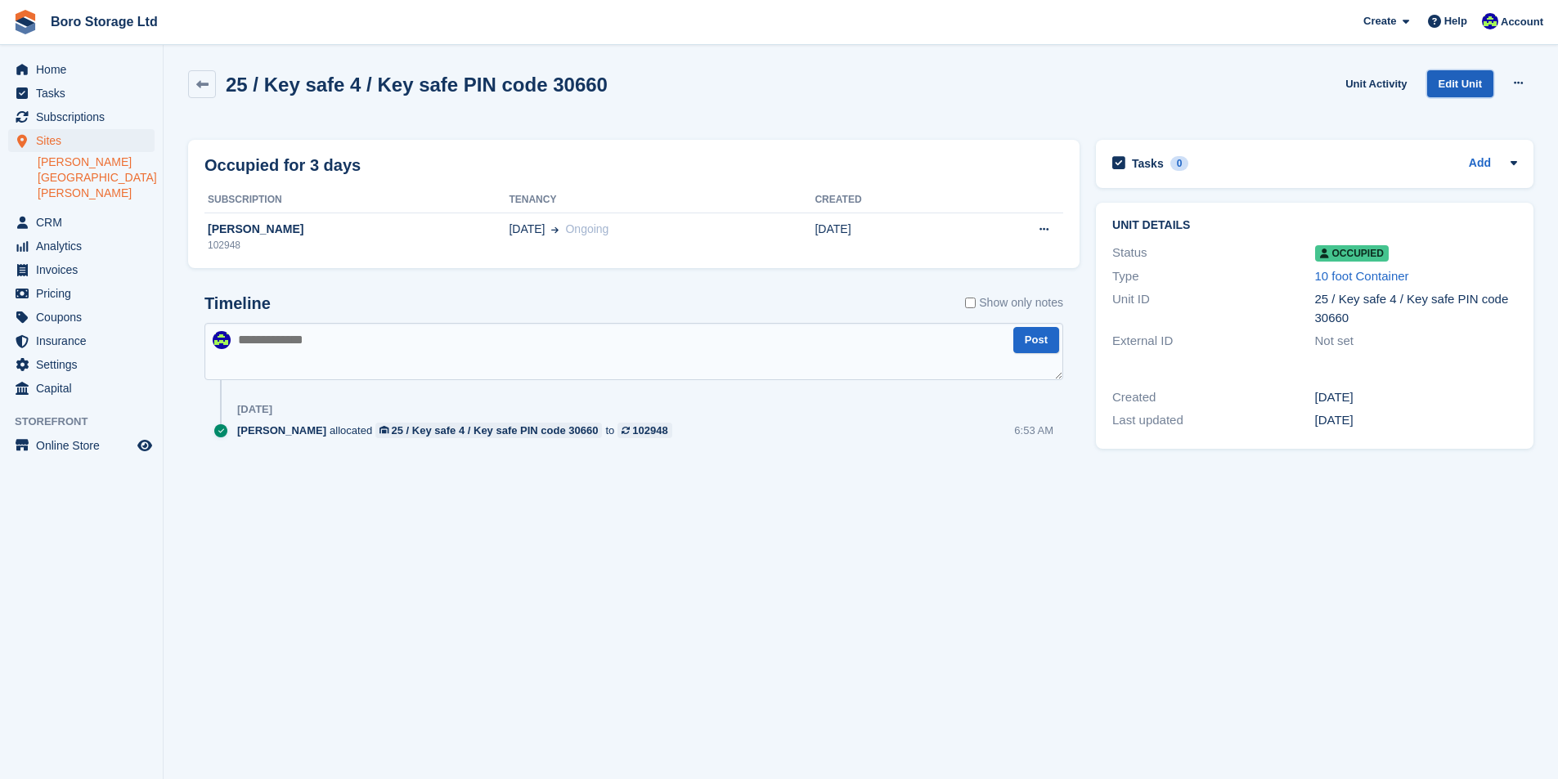
click at [1456, 83] on link "Edit Unit" at bounding box center [1460, 83] width 66 height 27
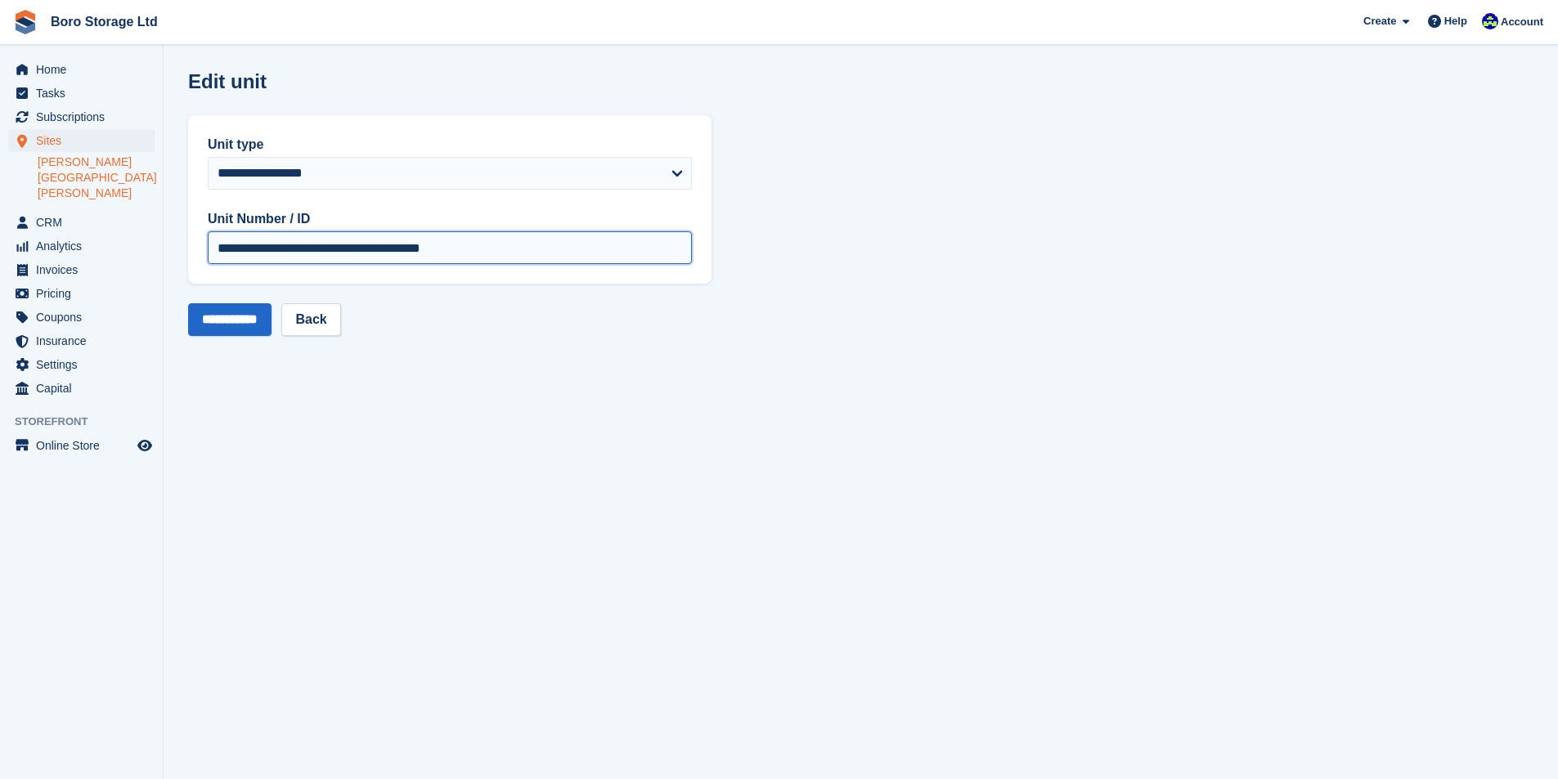
drag, startPoint x: 553, startPoint y: 244, endPoint x: 231, endPoint y: 261, distance: 321.9
click at [231, 261] on input "**********" at bounding box center [450, 247] width 484 height 33
type input "**"
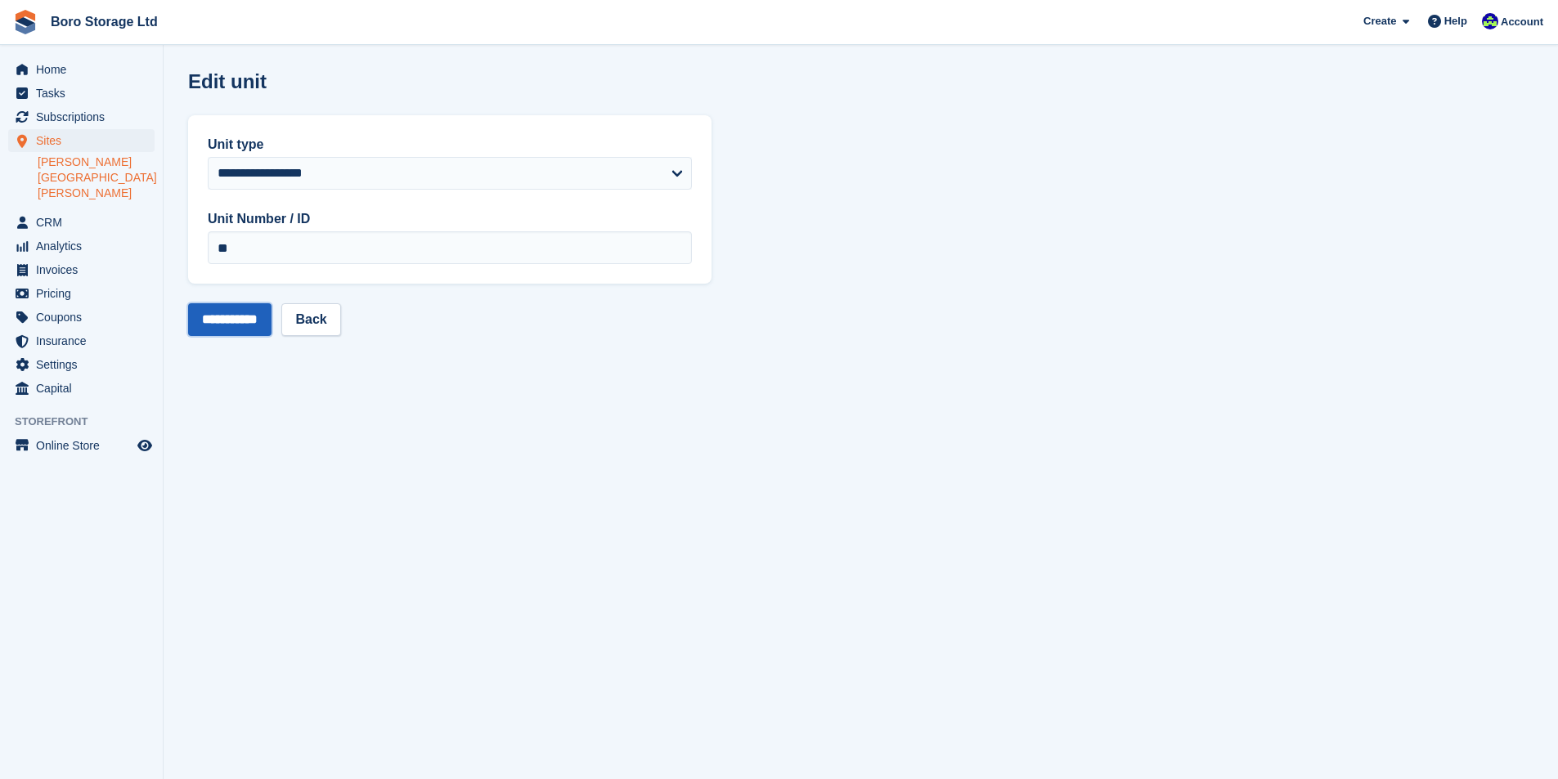
click at [239, 326] on input "**********" at bounding box center [229, 319] width 83 height 33
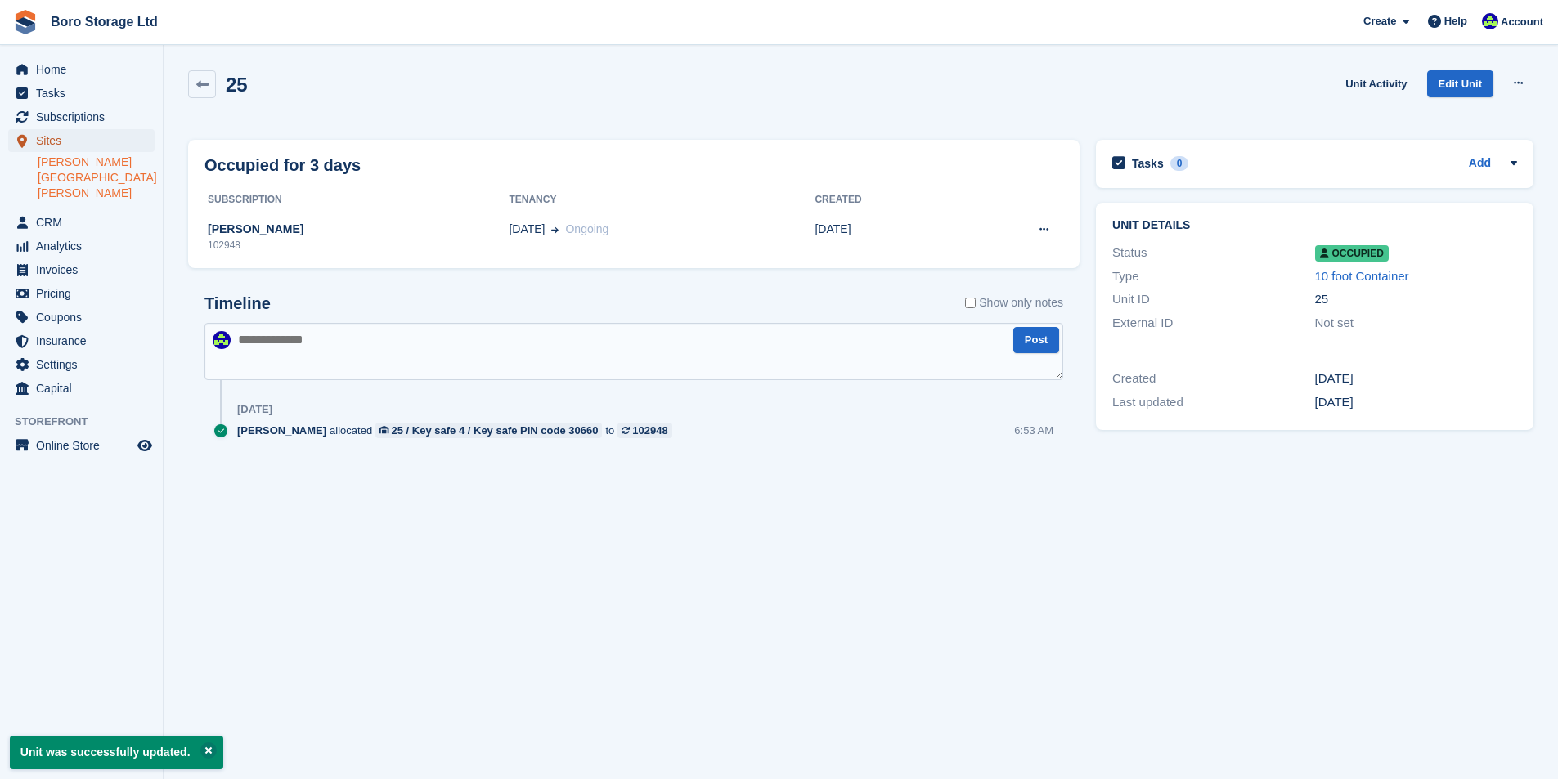
click at [55, 144] on span "Sites" at bounding box center [85, 140] width 98 height 23
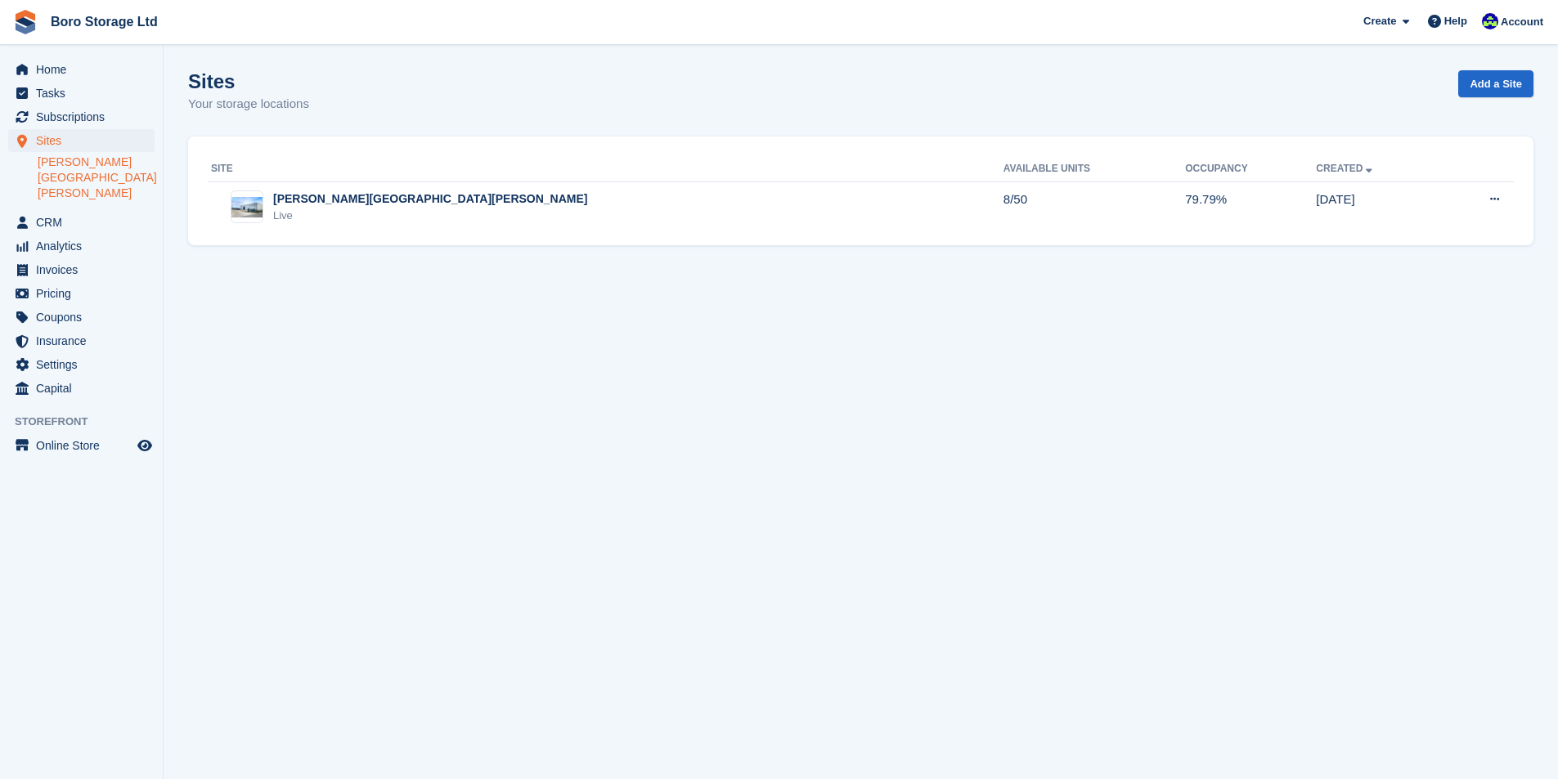
click at [58, 156] on link "[PERSON_NAME][GEOGRAPHIC_DATA][PERSON_NAME]" at bounding box center [96, 178] width 117 height 47
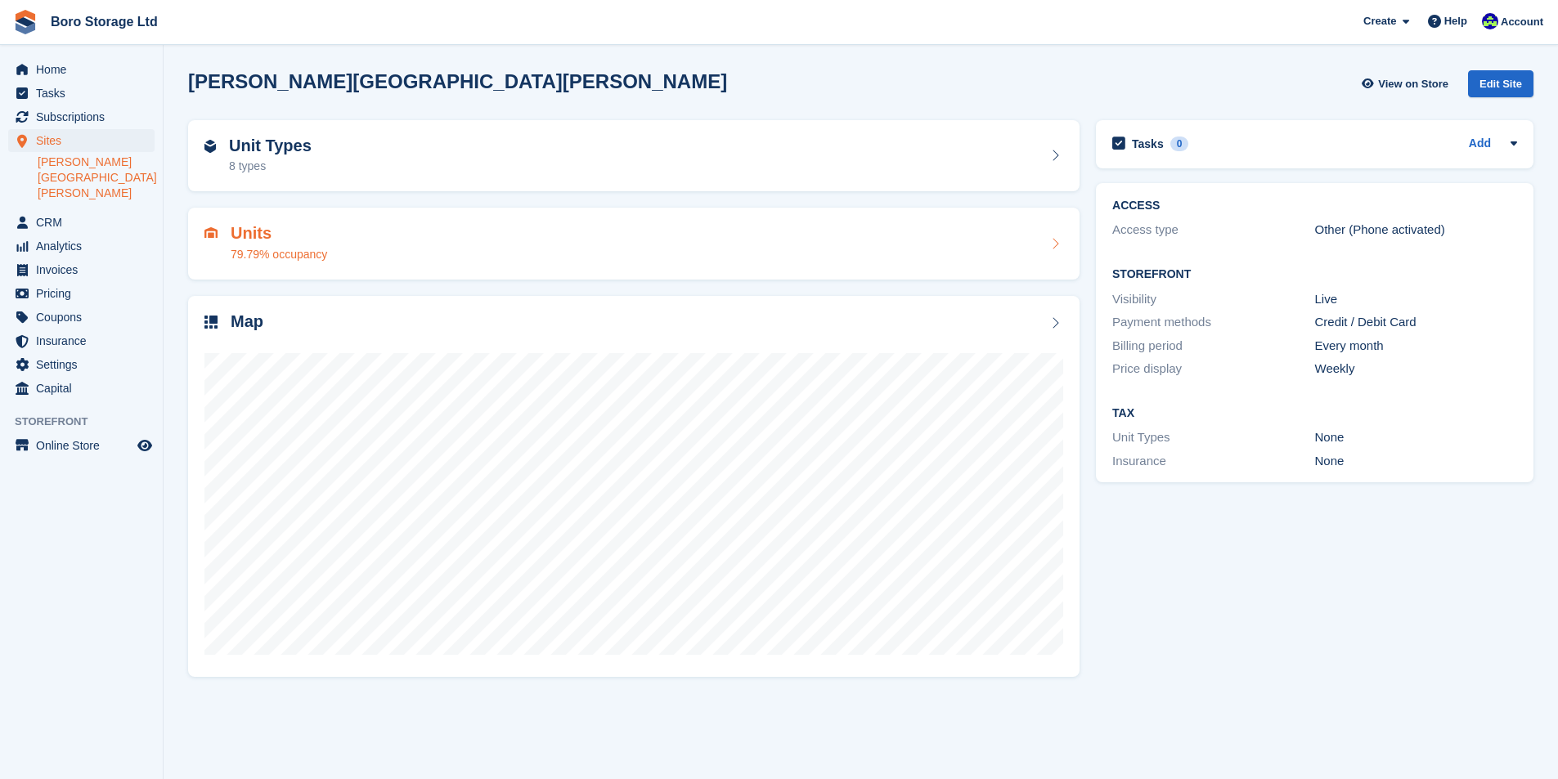
click at [268, 231] on h2 "Units" at bounding box center [279, 233] width 97 height 19
